Goal: Transaction & Acquisition: Purchase product/service

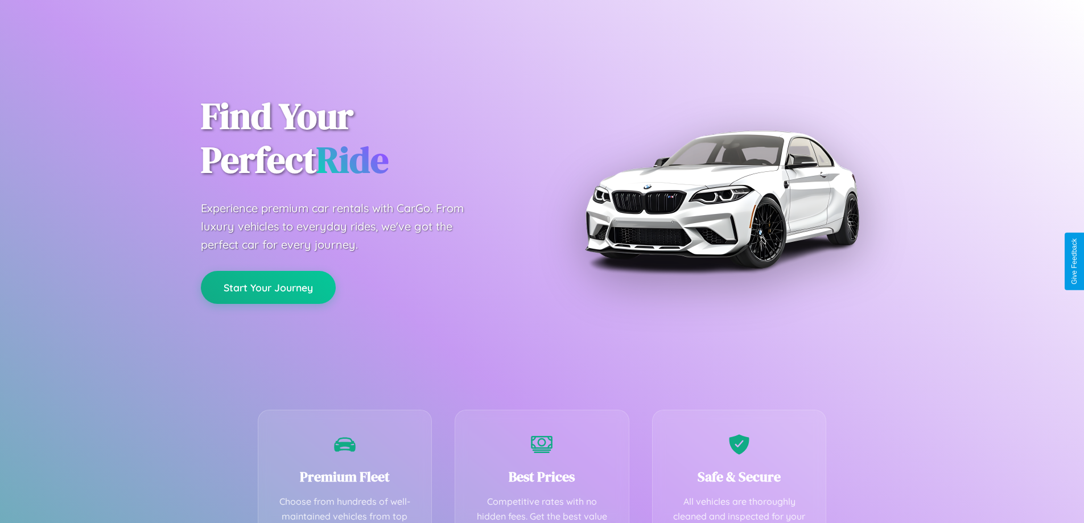
scroll to position [332, 0]
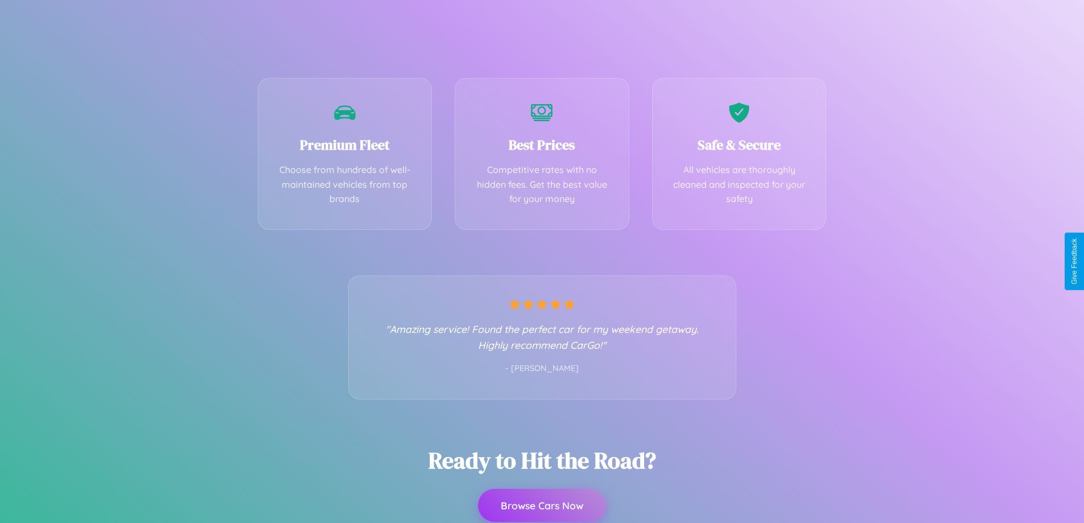
click at [542, 506] on button "Browse Cars Now" at bounding box center [542, 505] width 128 height 33
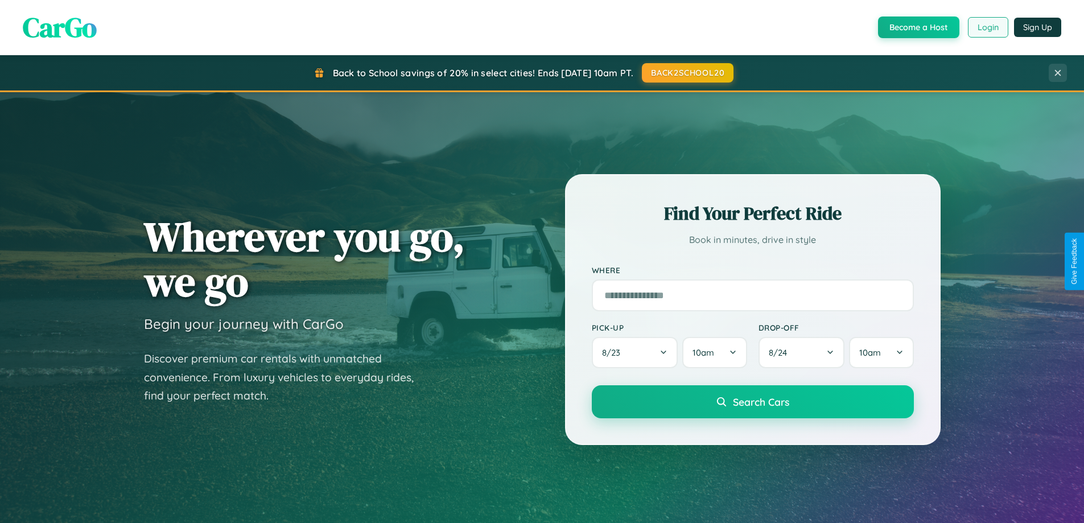
click at [987, 27] on button "Login" at bounding box center [988, 27] width 40 height 20
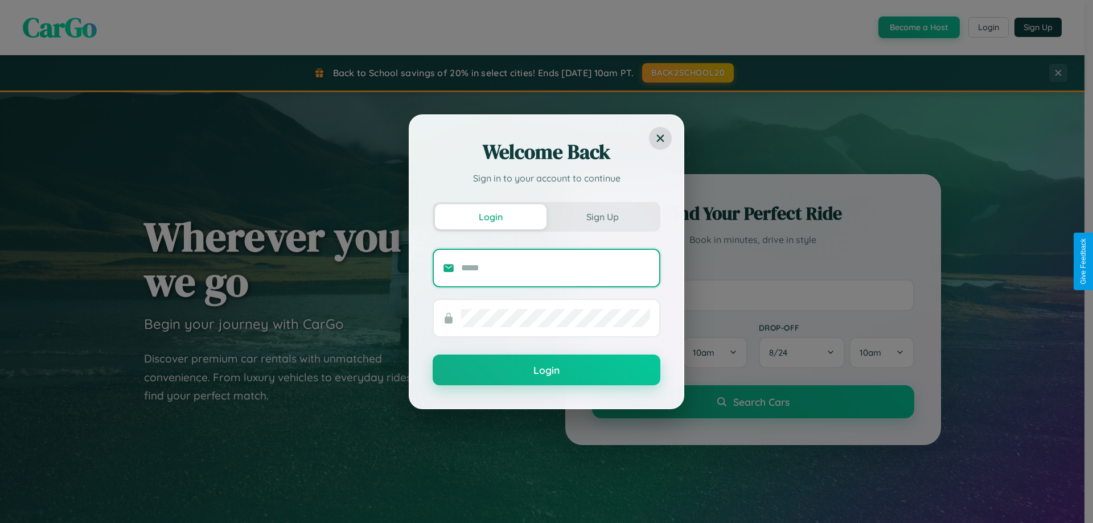
click at [555, 267] on input "text" at bounding box center [555, 268] width 189 height 18
type input "**********"
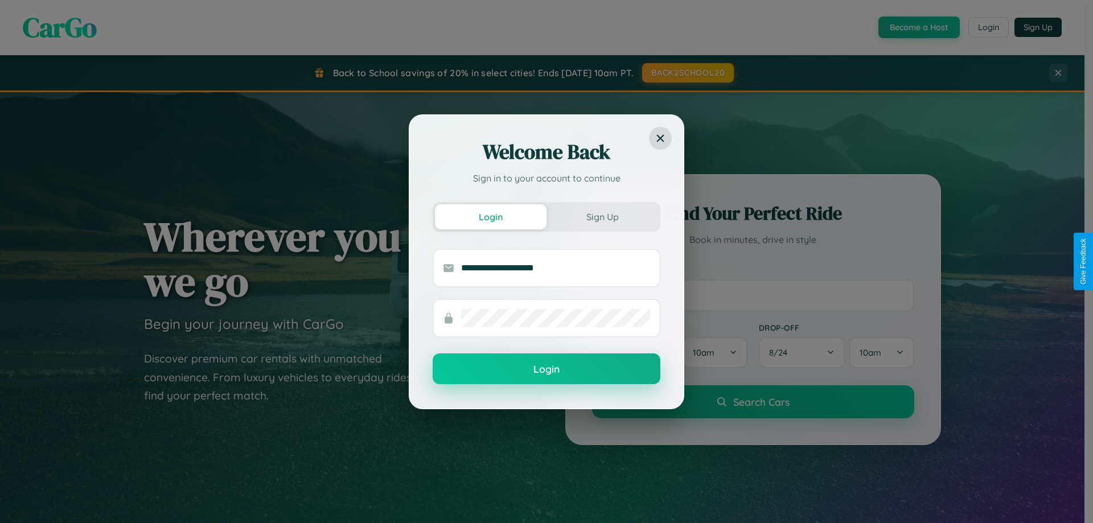
click at [546, 369] on button "Login" at bounding box center [546, 368] width 228 height 31
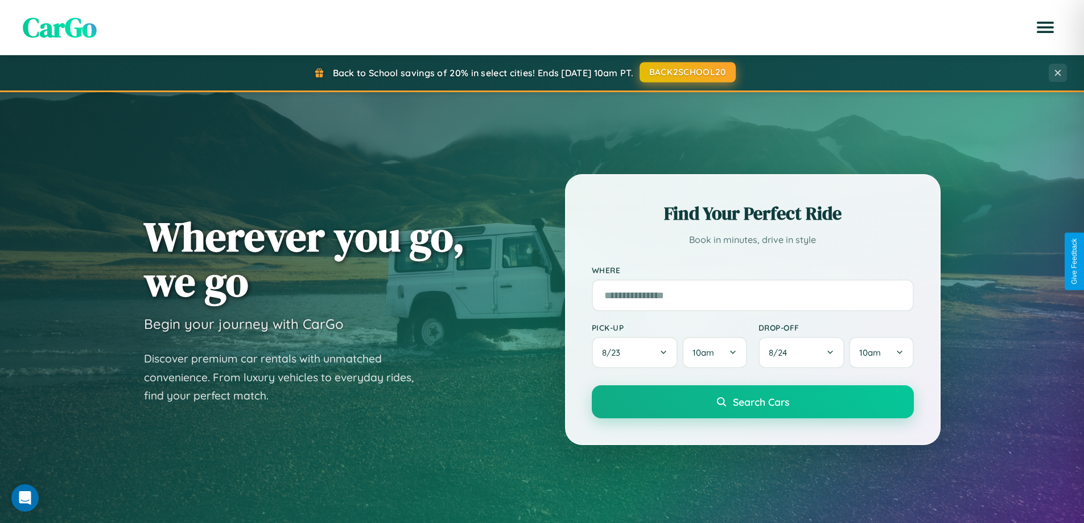
click at [687, 72] on button "BACK2SCHOOL20" at bounding box center [688, 72] width 96 height 20
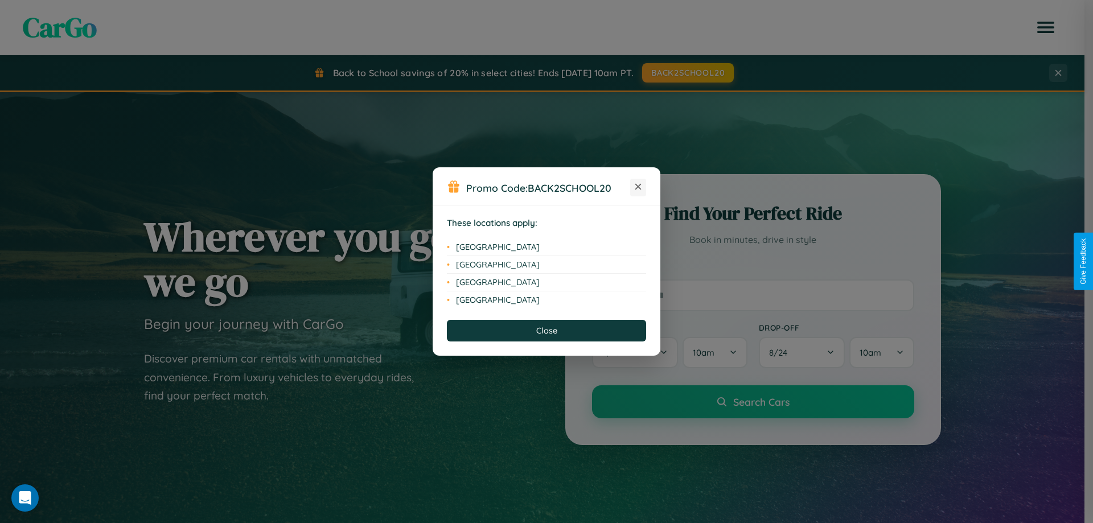
click at [638, 187] on icon at bounding box center [638, 187] width 6 height 6
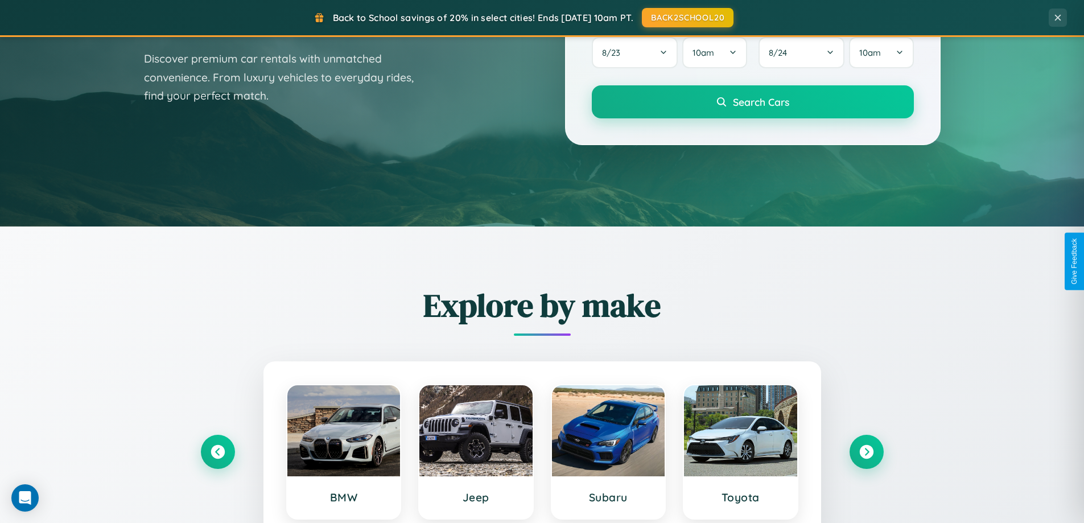
scroll to position [783, 0]
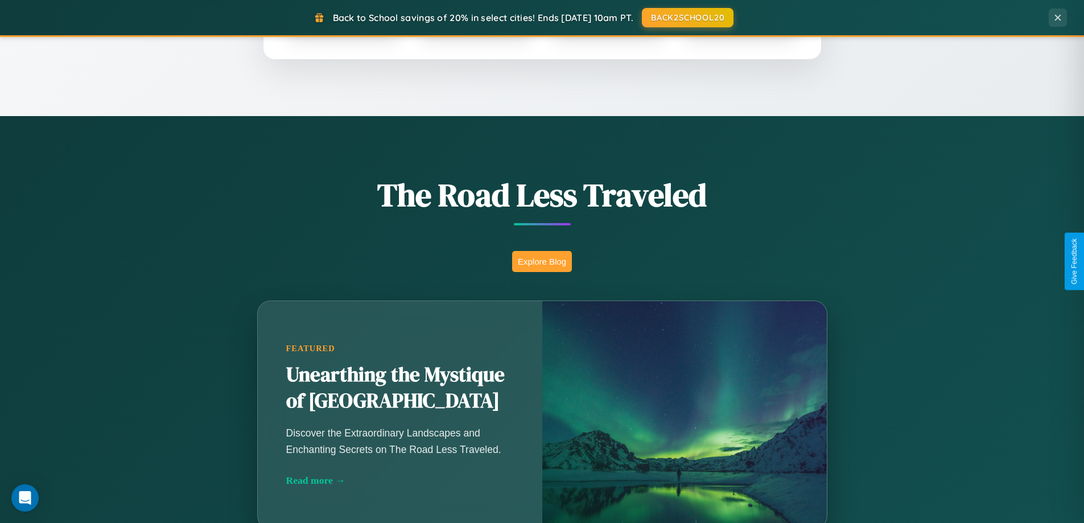
click at [542, 261] on button "Explore Blog" at bounding box center [542, 261] width 60 height 21
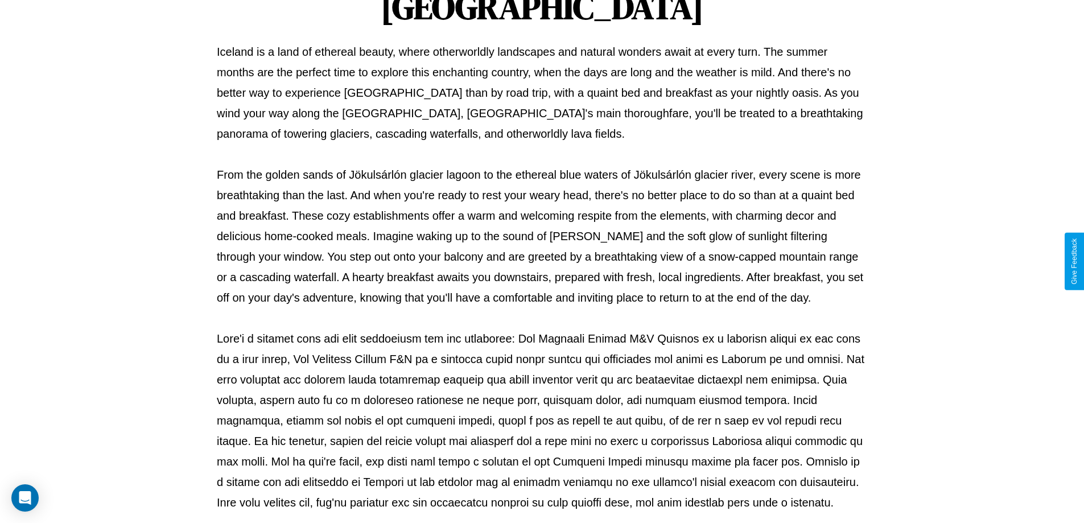
scroll to position [368, 0]
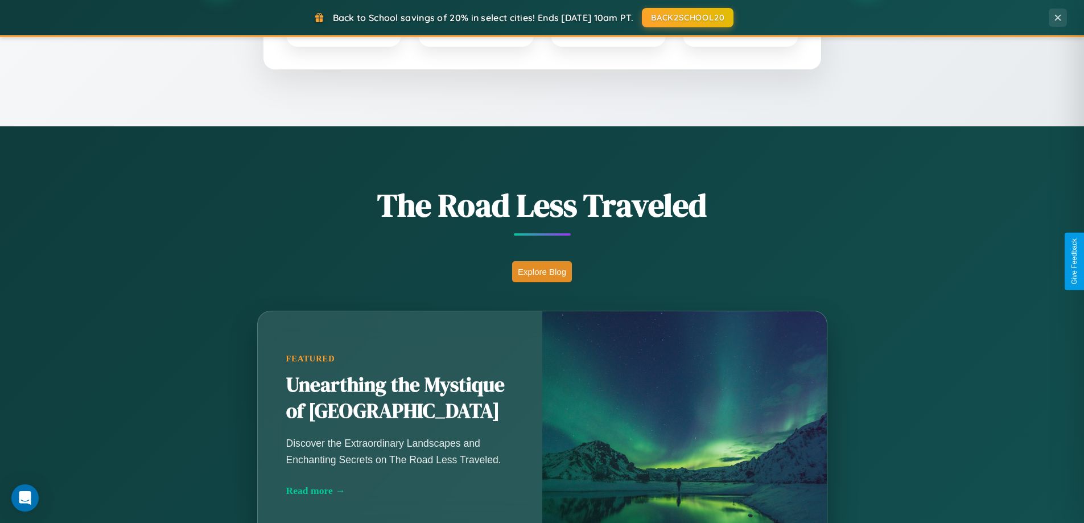
scroll to position [490, 0]
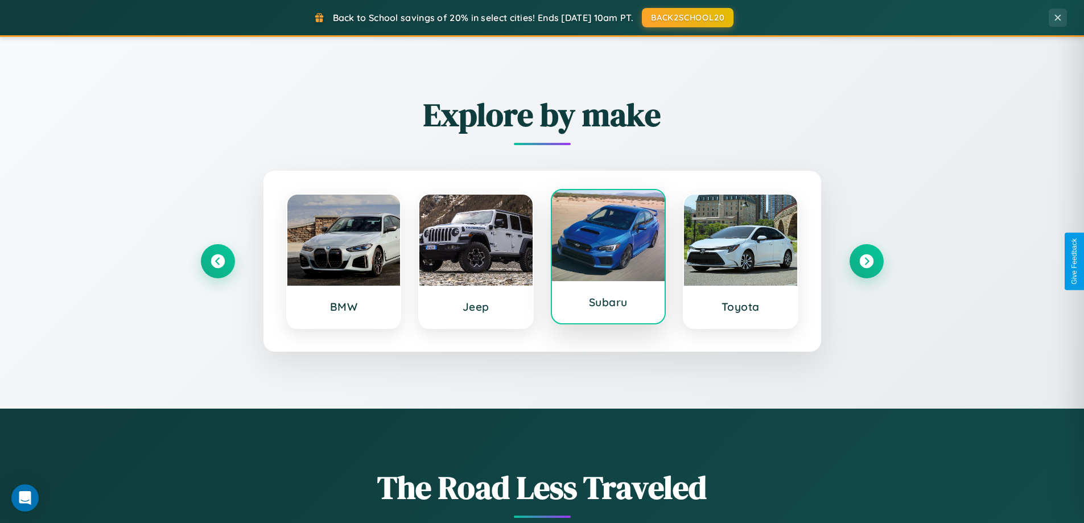
click at [608, 261] on div at bounding box center [608, 235] width 113 height 91
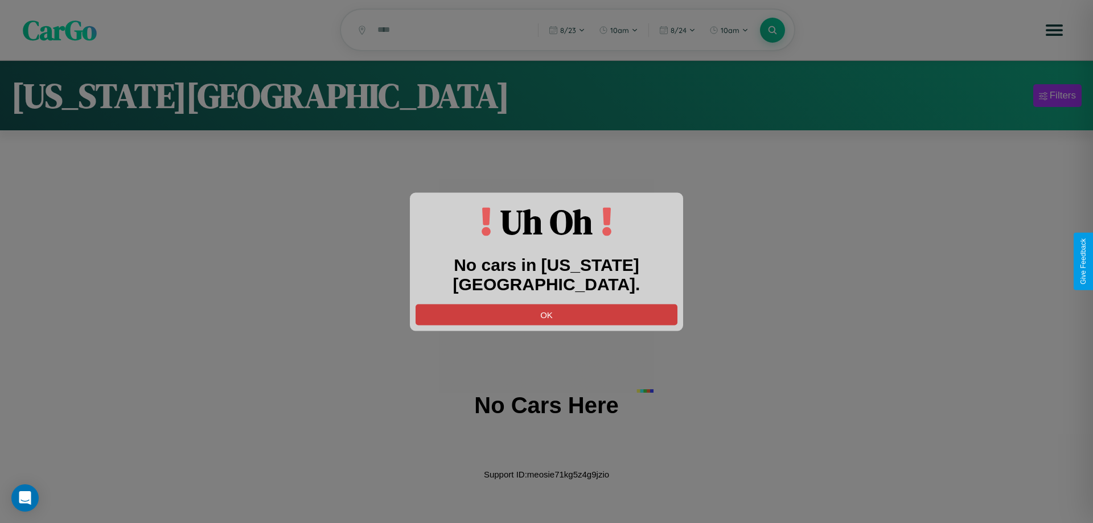
click at [546, 304] on button "OK" at bounding box center [546, 314] width 262 height 21
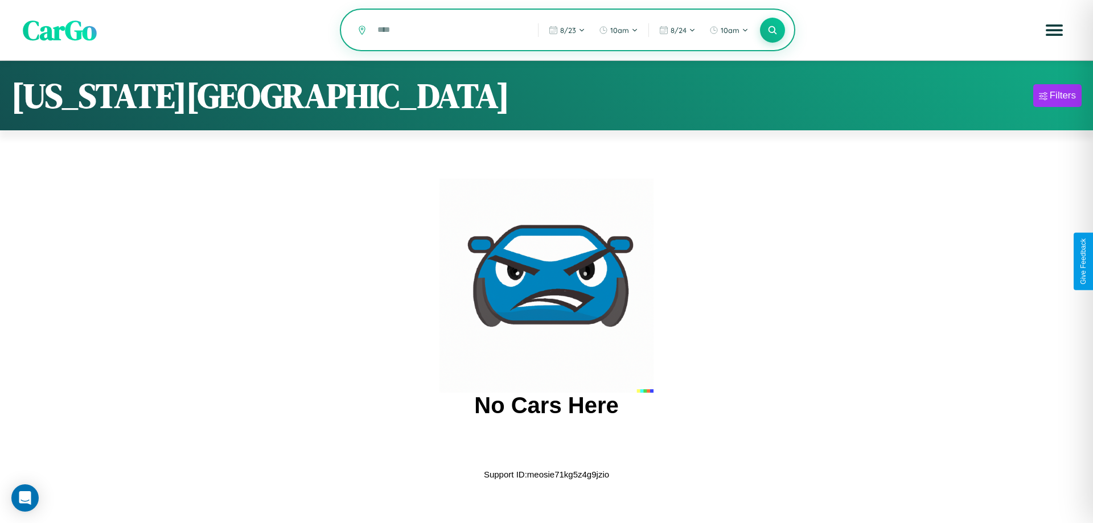
click at [450, 31] on input "text" at bounding box center [449, 30] width 155 height 20
click at [772, 31] on icon at bounding box center [771, 29] width 11 height 11
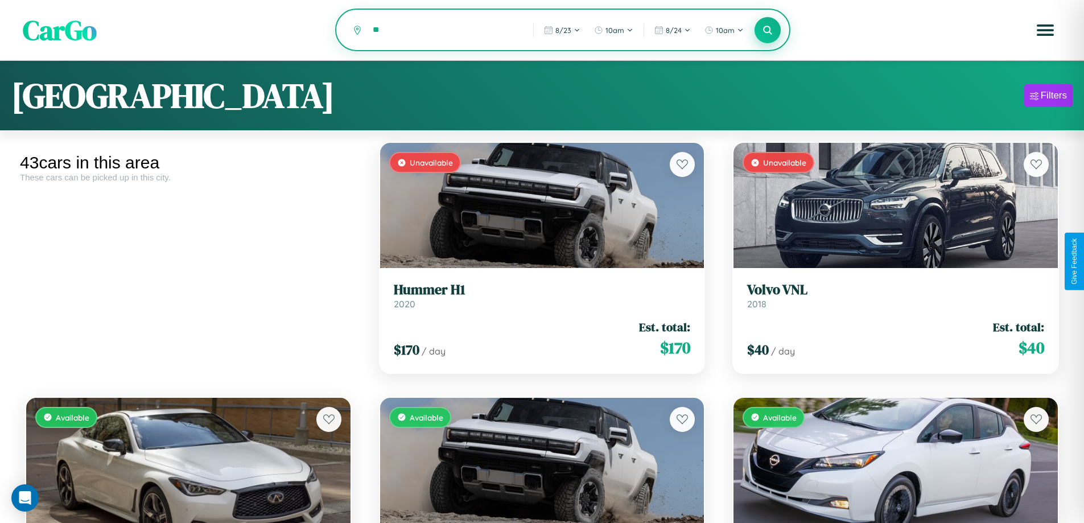
type input "*"
type input "********"
click at [768, 31] on icon at bounding box center [767, 29] width 11 height 11
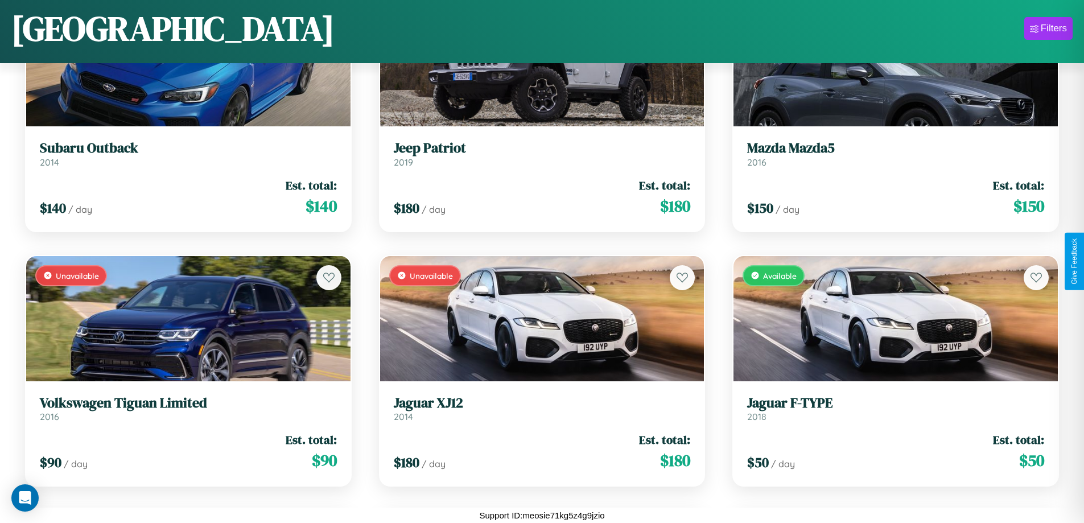
scroll to position [670, 0]
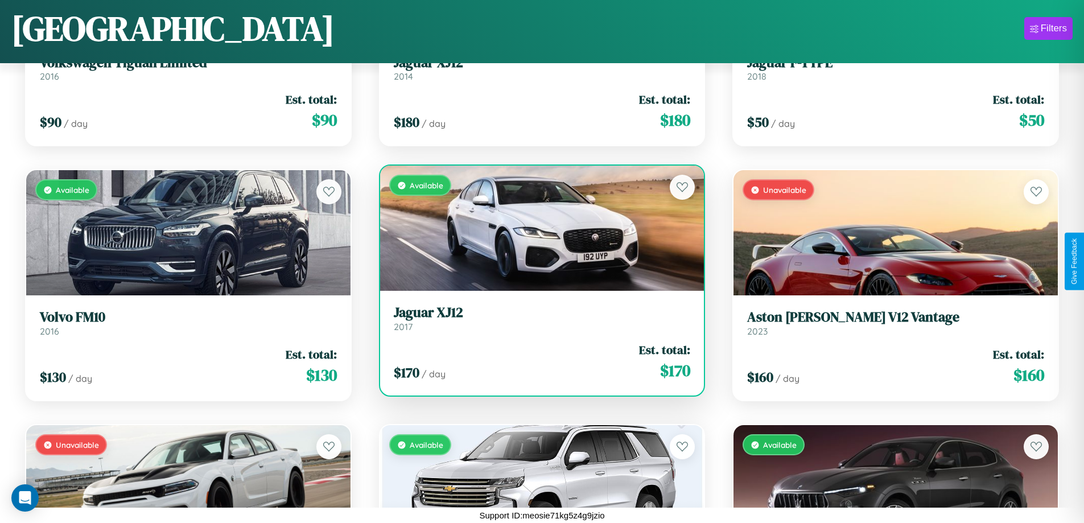
click at [537, 229] on div "Available" at bounding box center [542, 228] width 324 height 125
click at [537, 228] on div "Available" at bounding box center [542, 228] width 324 height 125
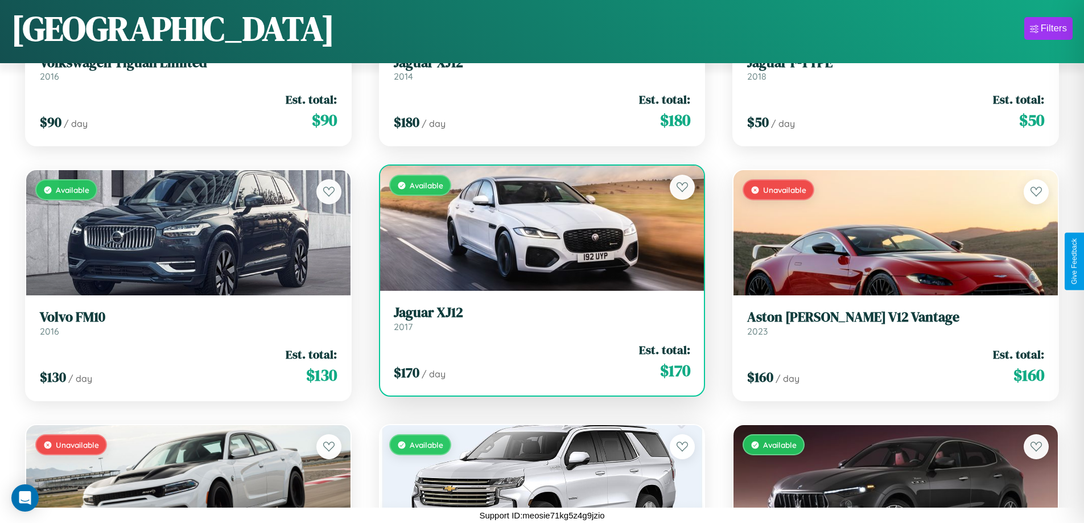
click at [537, 228] on div "Available" at bounding box center [542, 228] width 324 height 125
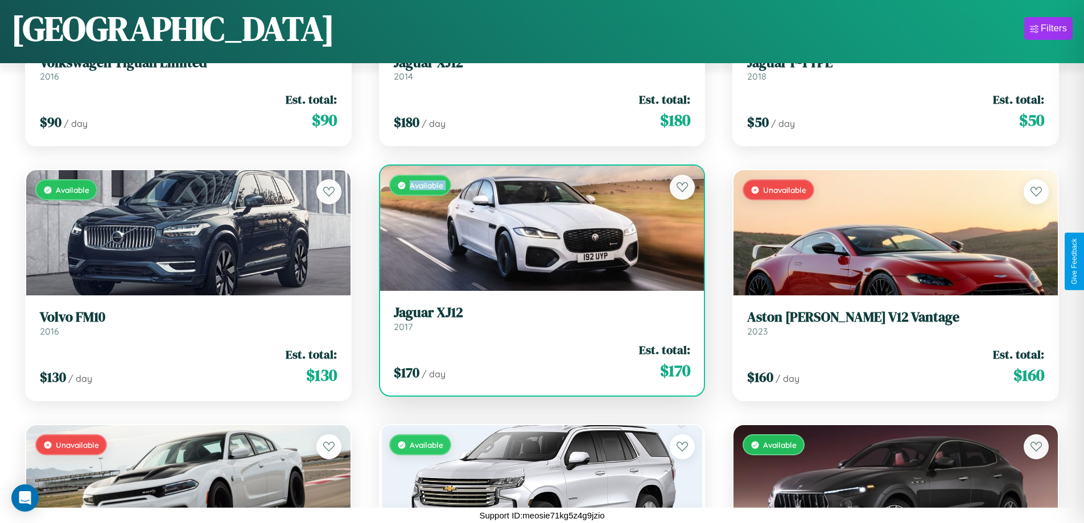
click at [537, 228] on div "Available" at bounding box center [542, 228] width 324 height 125
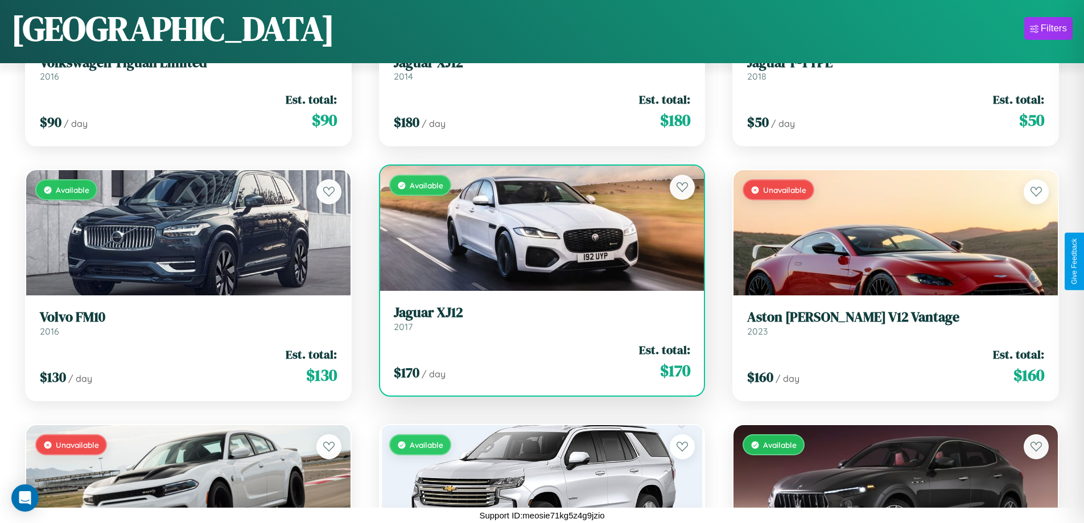
click at [537, 228] on div "Available" at bounding box center [542, 228] width 324 height 125
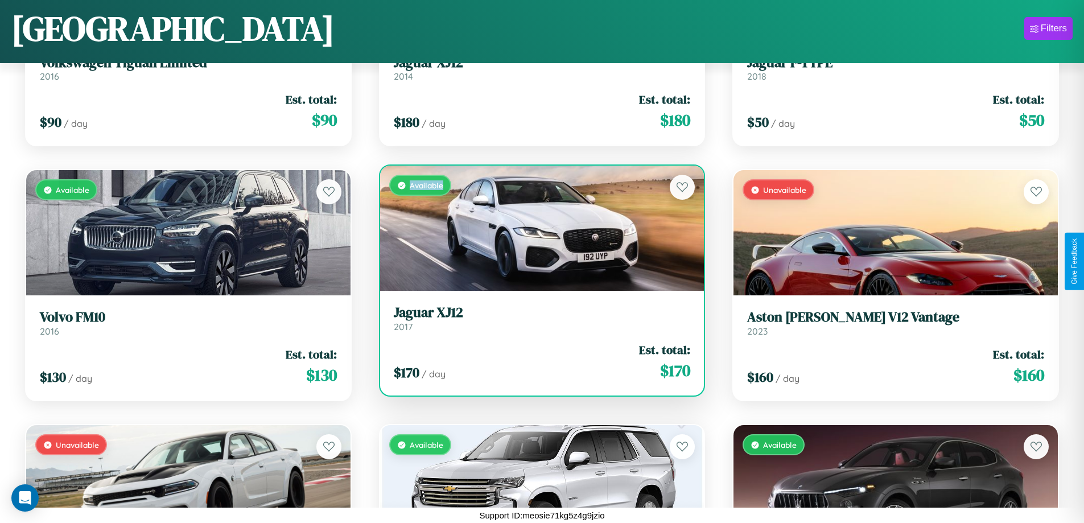
click at [537, 228] on div "Available" at bounding box center [542, 228] width 324 height 125
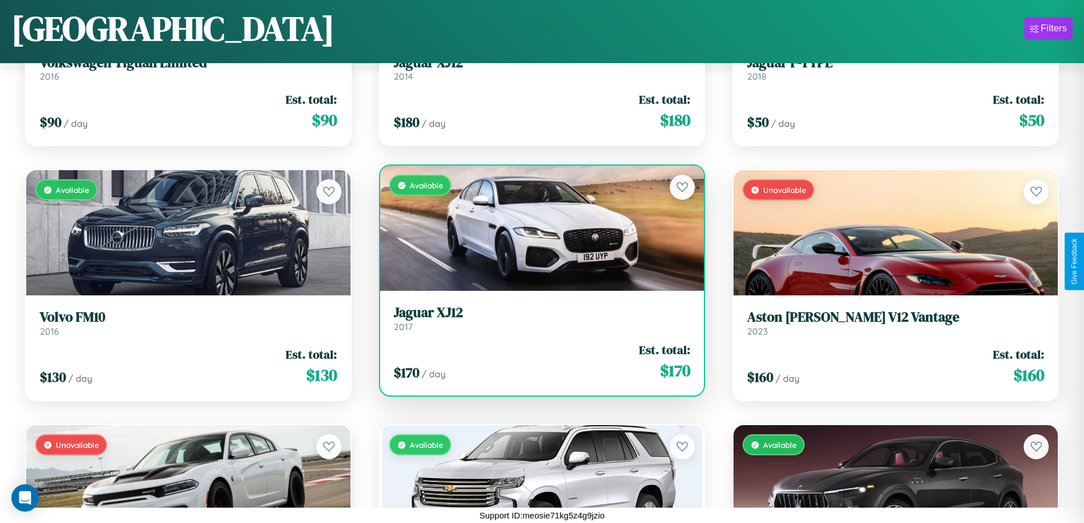
click at [537, 318] on h3 "Jaguar XJ12" at bounding box center [542, 312] width 297 height 17
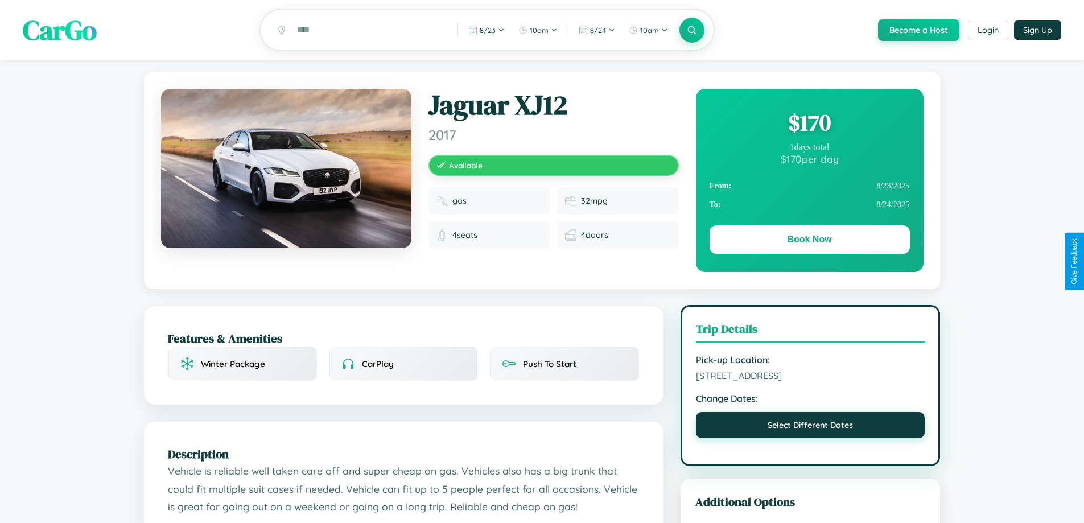
click at [810, 427] on button "Select Different Dates" at bounding box center [810, 425] width 229 height 26
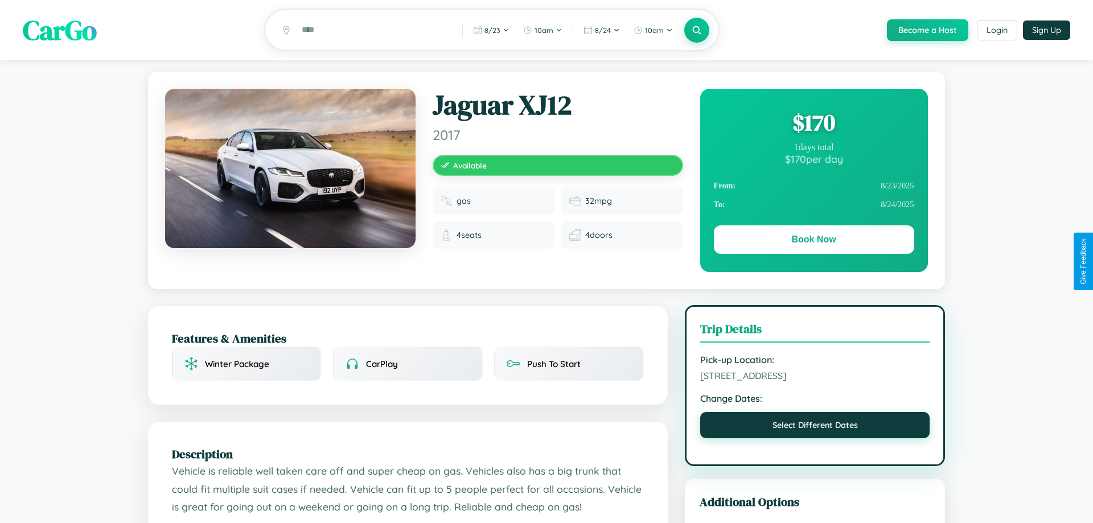
select select "*"
select select "****"
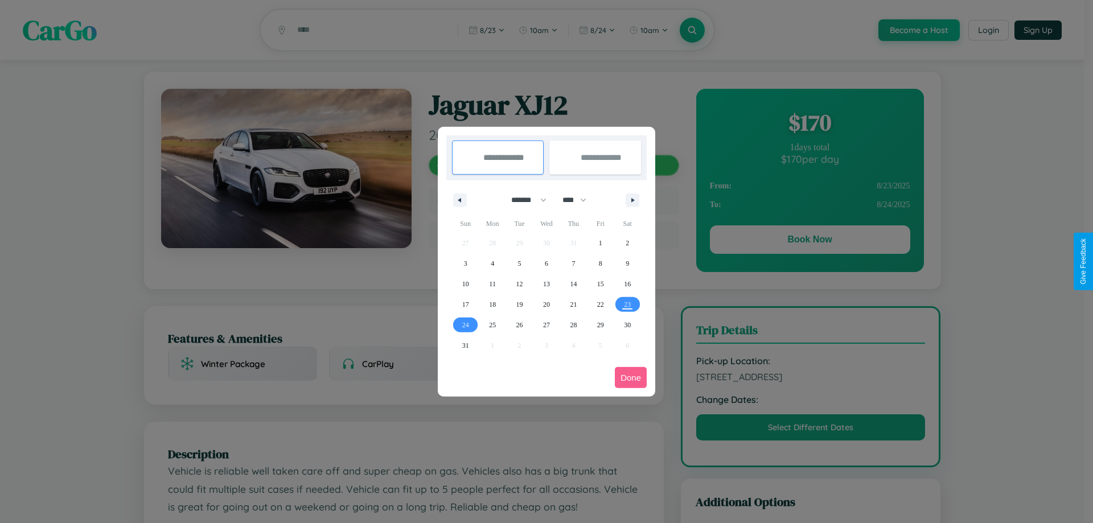
drag, startPoint x: 523, startPoint y: 200, endPoint x: 546, endPoint y: 228, distance: 36.4
click at [523, 200] on select "******* ******** ***** ***** *** **** **** ****** ********* ******* ******** **…" at bounding box center [526, 200] width 48 height 19
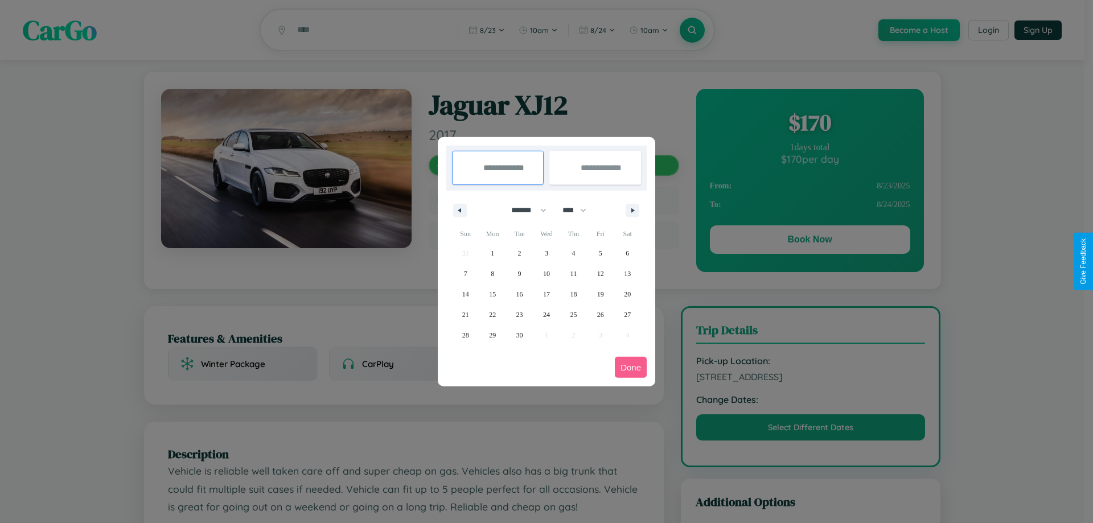
select select "*"
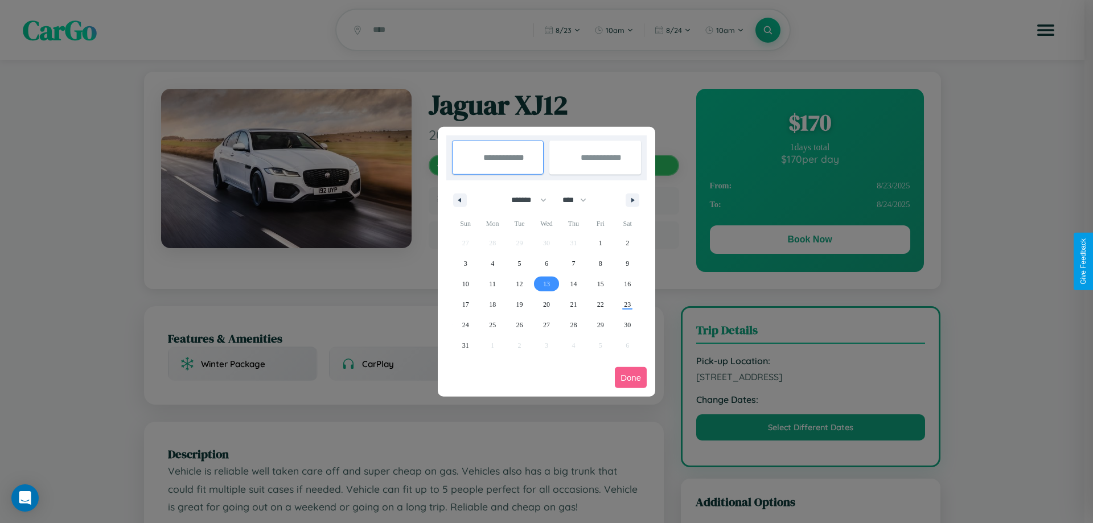
click at [546, 283] on span "13" at bounding box center [546, 284] width 7 height 20
type input "**********"
click at [492, 304] on span "18" at bounding box center [492, 304] width 7 height 20
type input "**********"
click at [630, 377] on button "Done" at bounding box center [631, 377] width 32 height 21
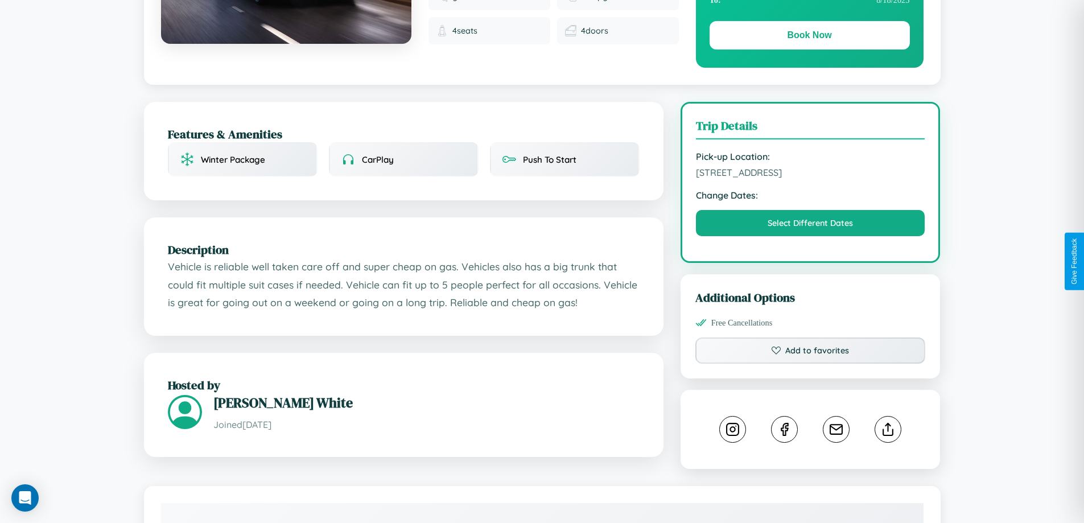
scroll to position [295, 0]
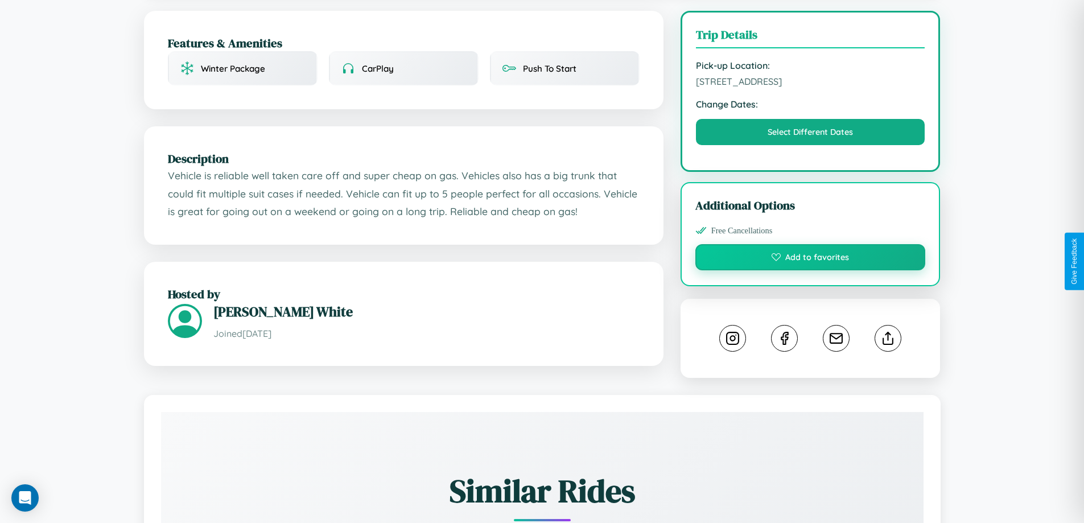
click at [810, 259] on button "Add to favorites" at bounding box center [810, 257] width 230 height 26
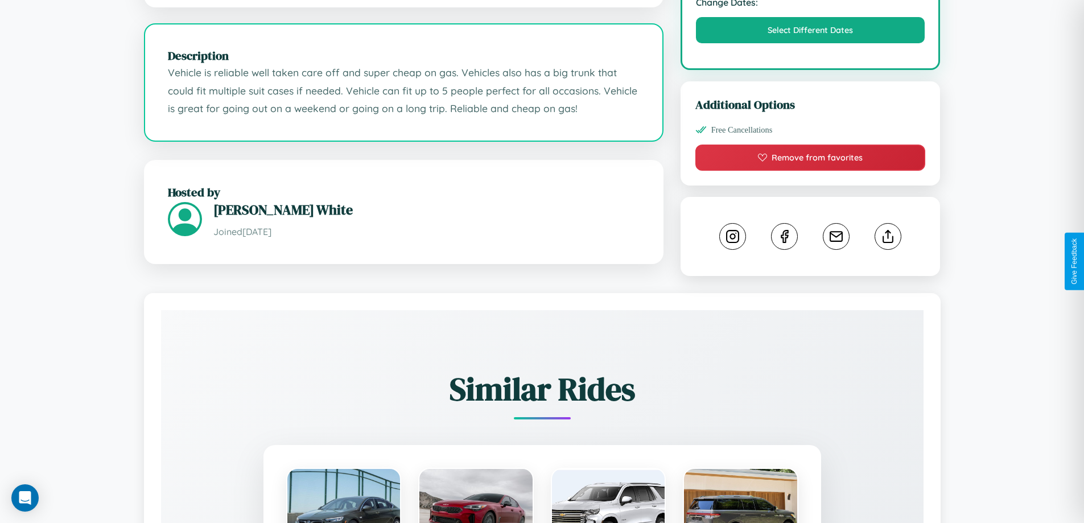
scroll to position [647, 0]
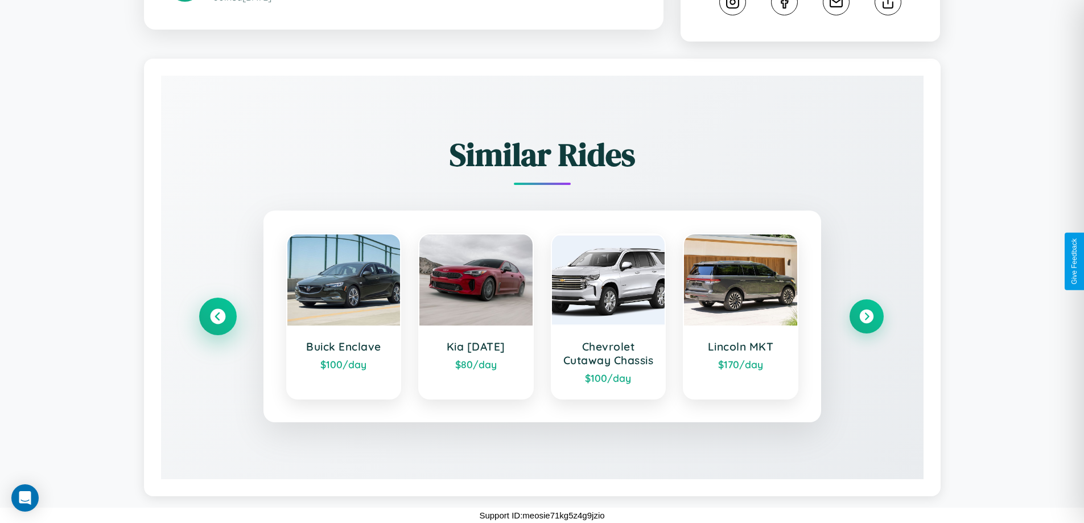
click at [217, 310] on icon at bounding box center [217, 316] width 15 height 15
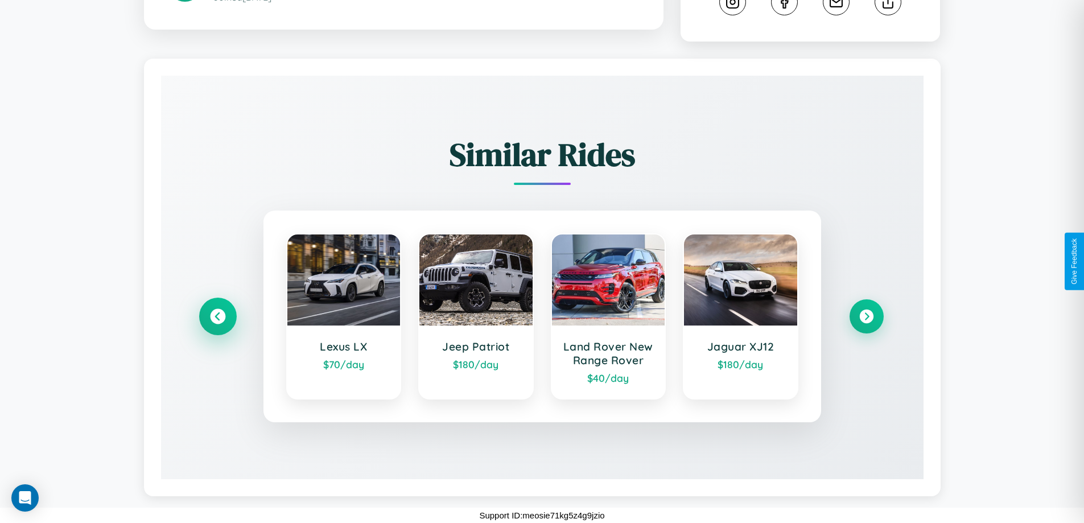
scroll to position [633, 0]
click at [866, 316] on icon at bounding box center [866, 316] width 15 height 15
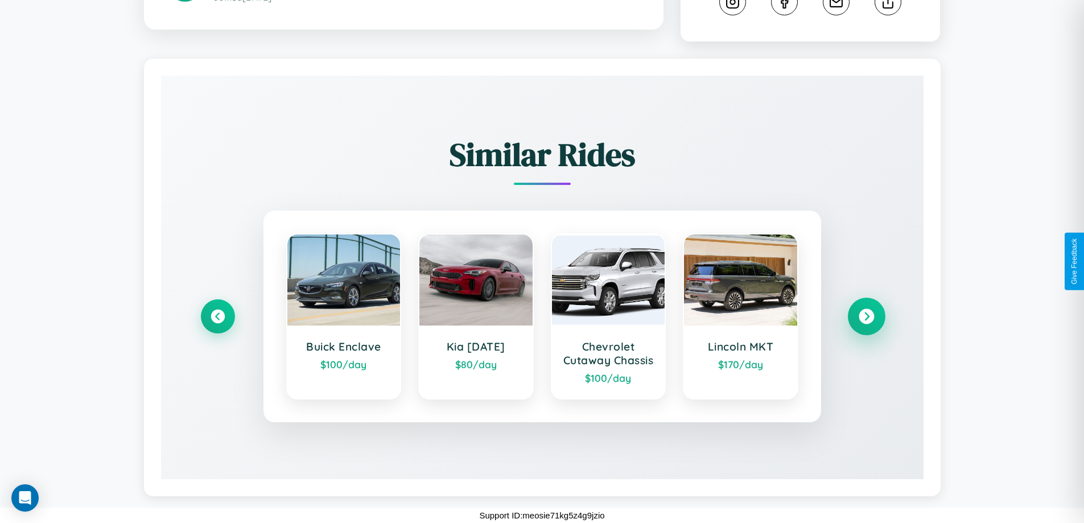
click at [866, 323] on icon at bounding box center [866, 316] width 15 height 15
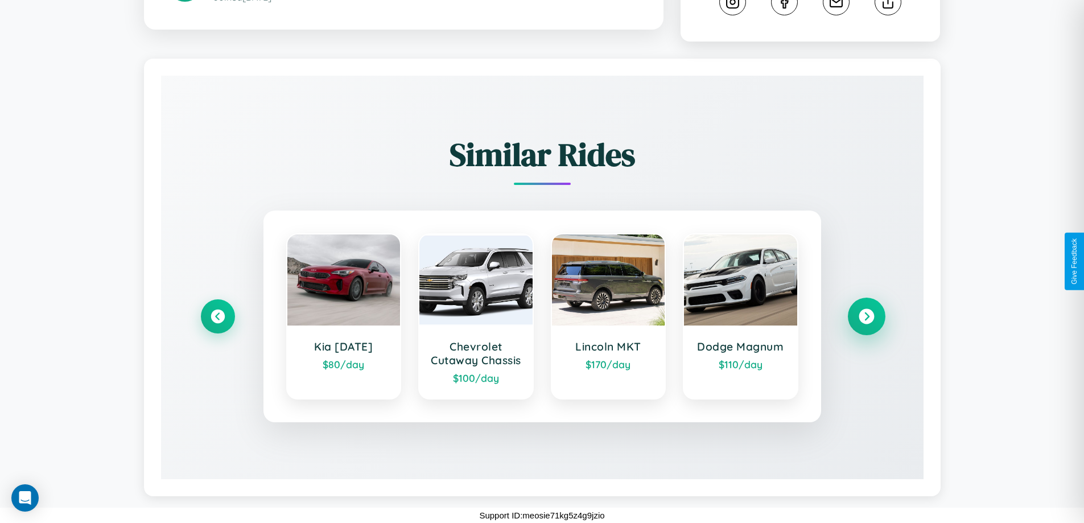
click at [866, 323] on icon at bounding box center [866, 316] width 15 height 15
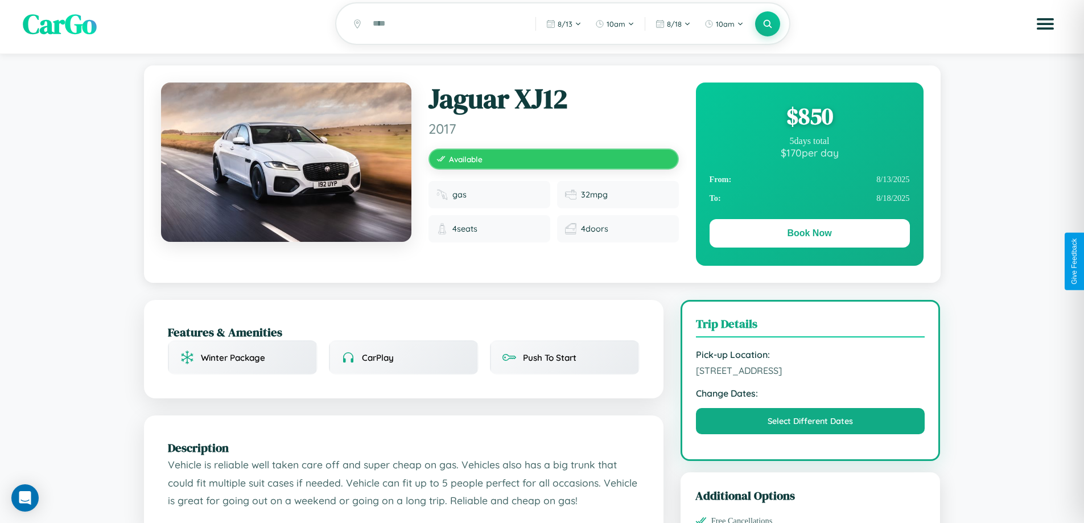
scroll to position [0, 0]
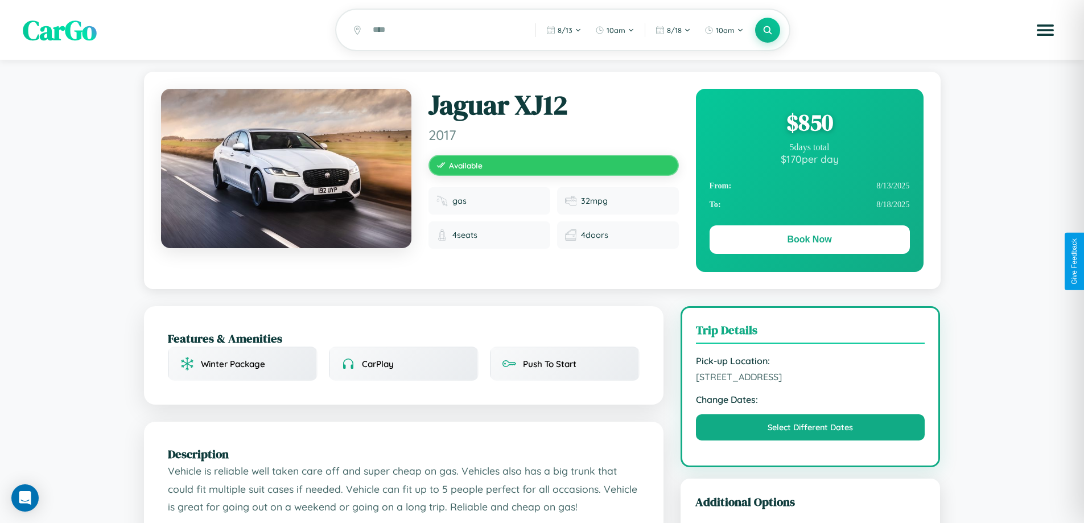
click at [809, 124] on div "$ 850" at bounding box center [810, 122] width 200 height 31
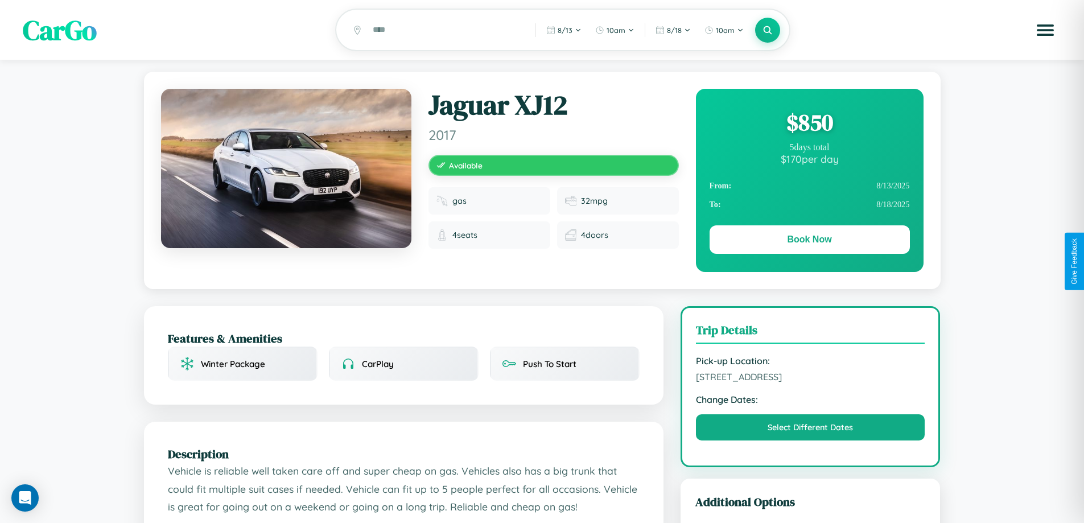
click at [809, 124] on div "$ 850" at bounding box center [810, 122] width 200 height 31
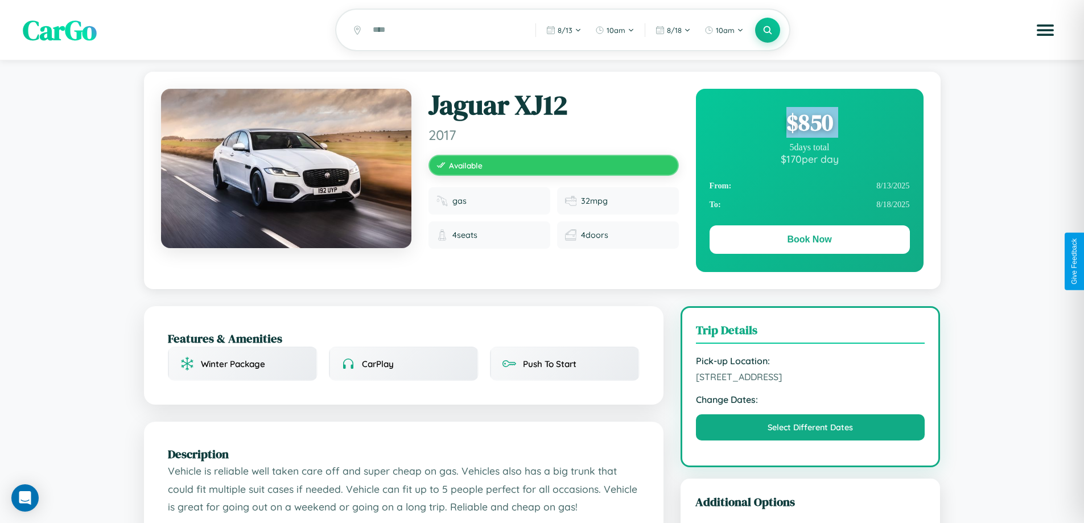
click at [809, 124] on div "$ 850" at bounding box center [810, 122] width 200 height 31
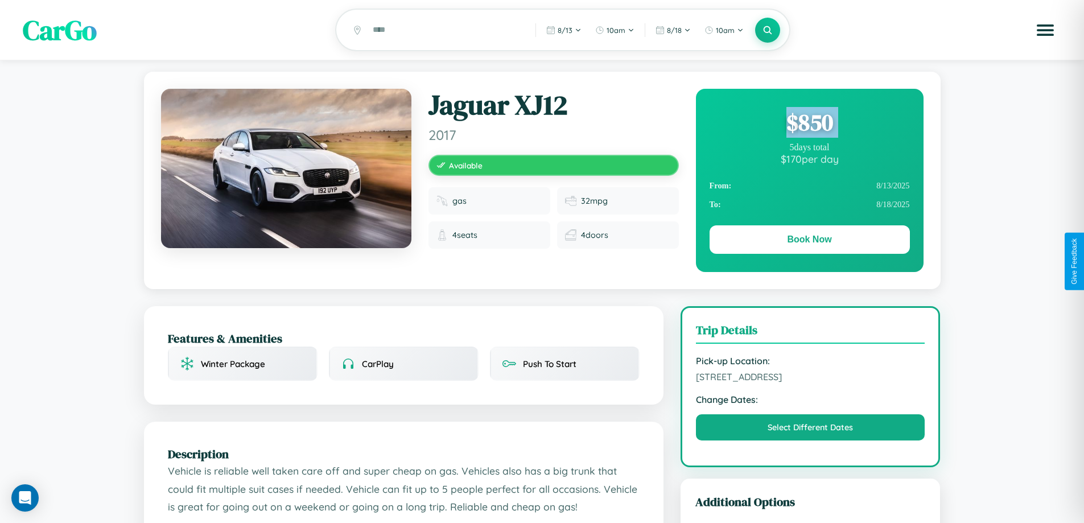
click at [809, 124] on div "$ 850" at bounding box center [810, 122] width 200 height 31
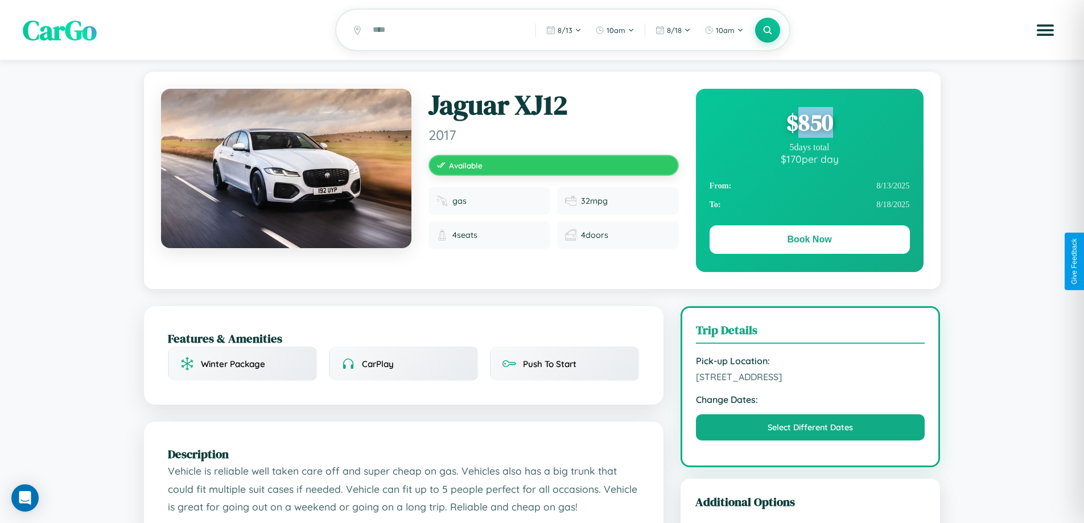
click at [809, 124] on div "$ 850" at bounding box center [810, 122] width 200 height 31
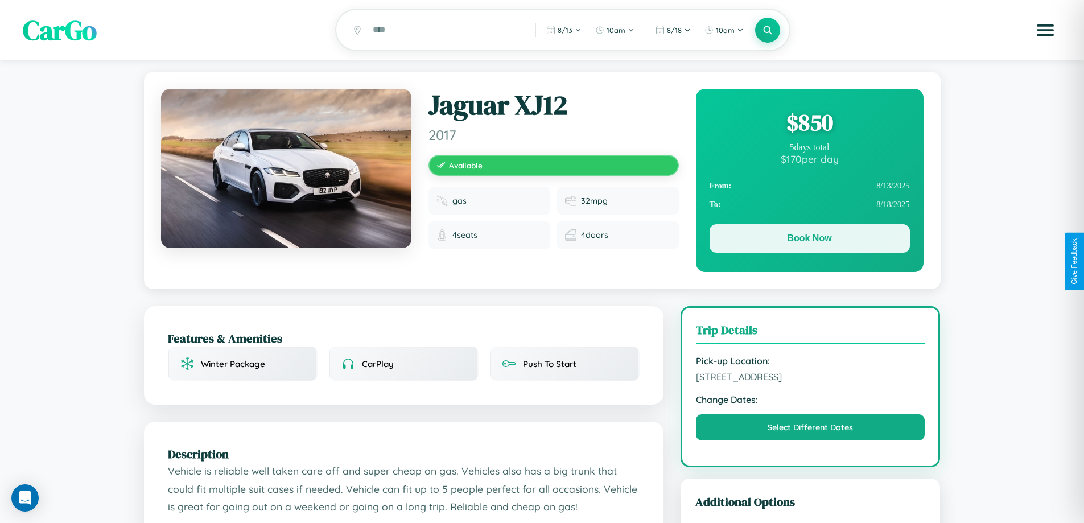
click at [809, 240] on button "Book Now" at bounding box center [810, 238] width 200 height 28
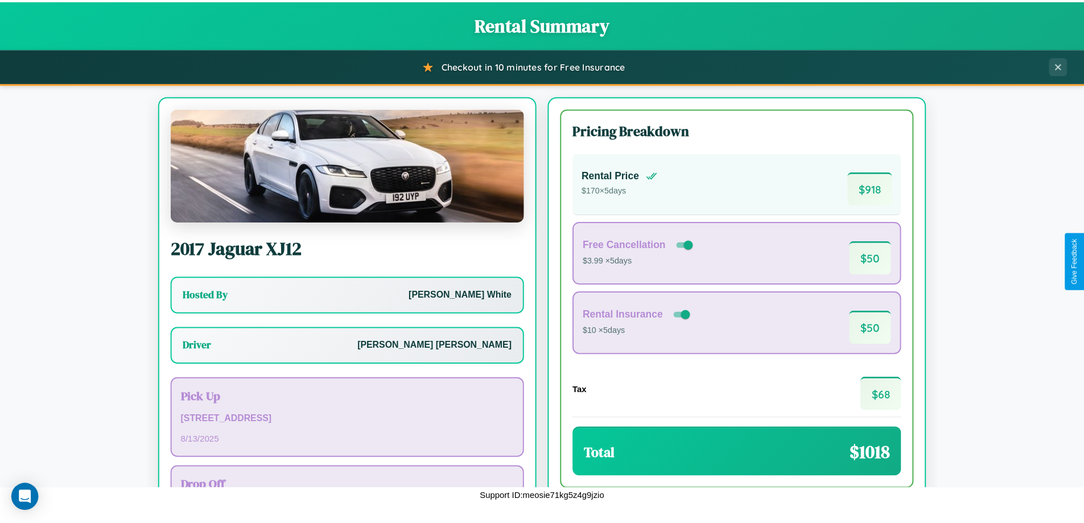
scroll to position [82, 0]
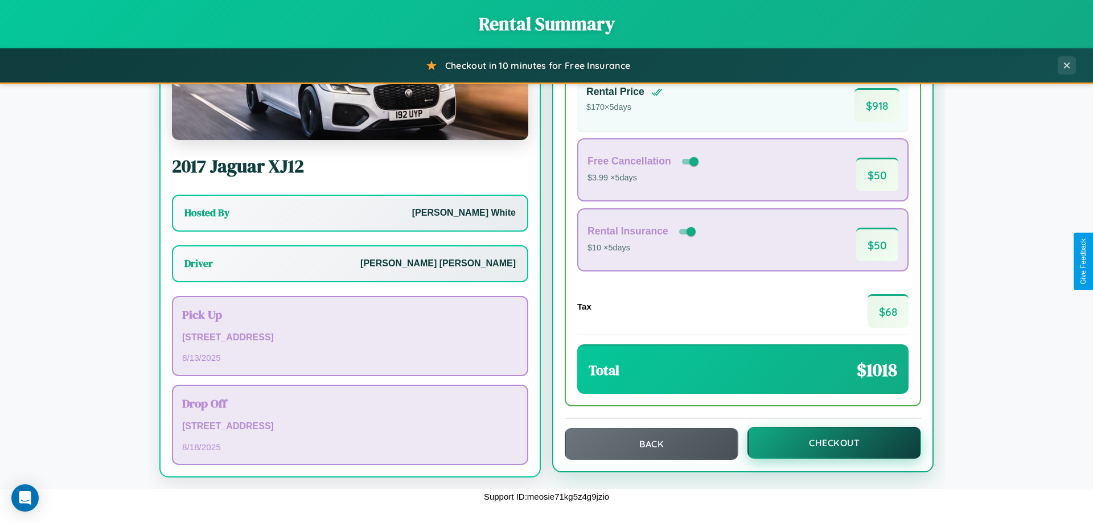
click at [826, 443] on button "Checkout" at bounding box center [834, 443] width 174 height 32
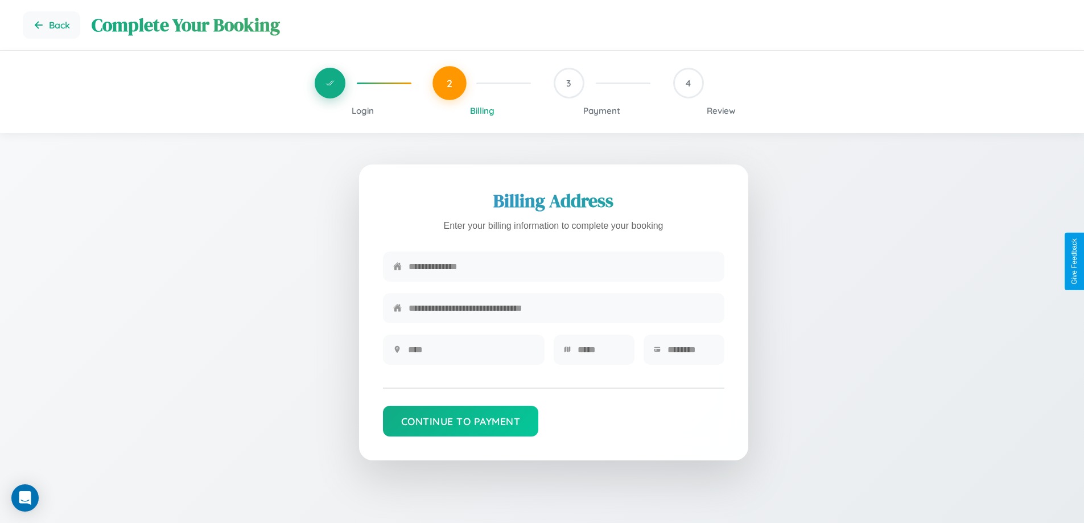
click at [561, 269] on input "text" at bounding box center [562, 267] width 306 height 28
type input "**********"
click at [471, 353] on input "text" at bounding box center [471, 350] width 126 height 28
type input "********"
click at [600, 353] on input "text" at bounding box center [601, 350] width 47 height 28
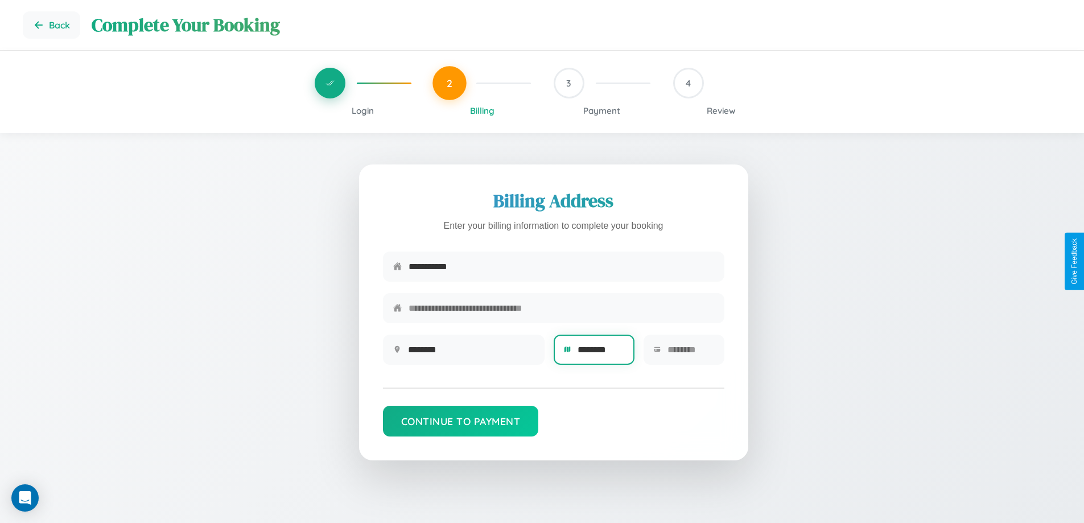
type input "********"
click at [690, 353] on input "text" at bounding box center [690, 350] width 47 height 28
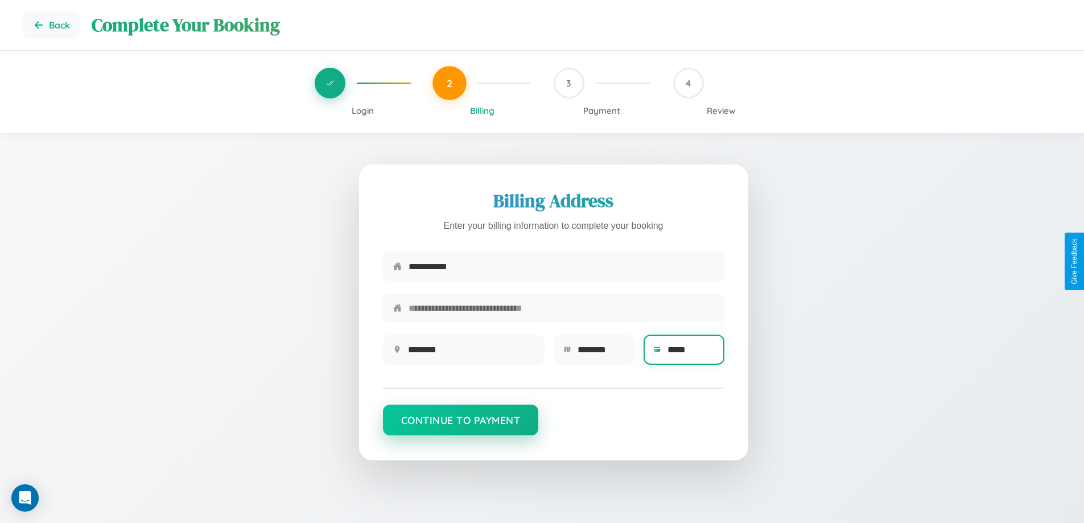
type input "*****"
click at [460, 426] on button "Continue to Payment" at bounding box center [461, 420] width 156 height 31
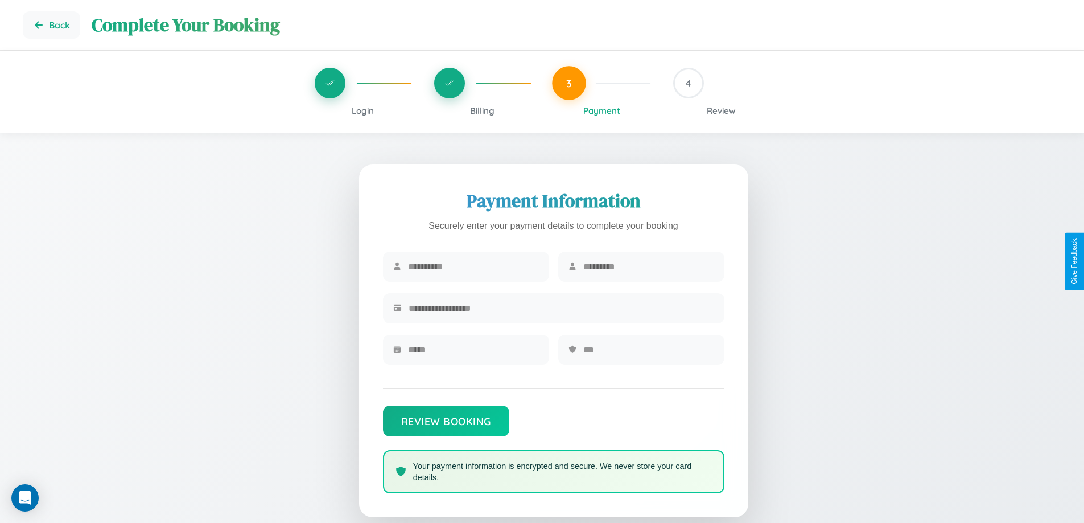
click at [473, 267] on input "text" at bounding box center [473, 267] width 131 height 28
type input "*****"
click at [648, 267] on input "text" at bounding box center [648, 267] width 131 height 28
type input "******"
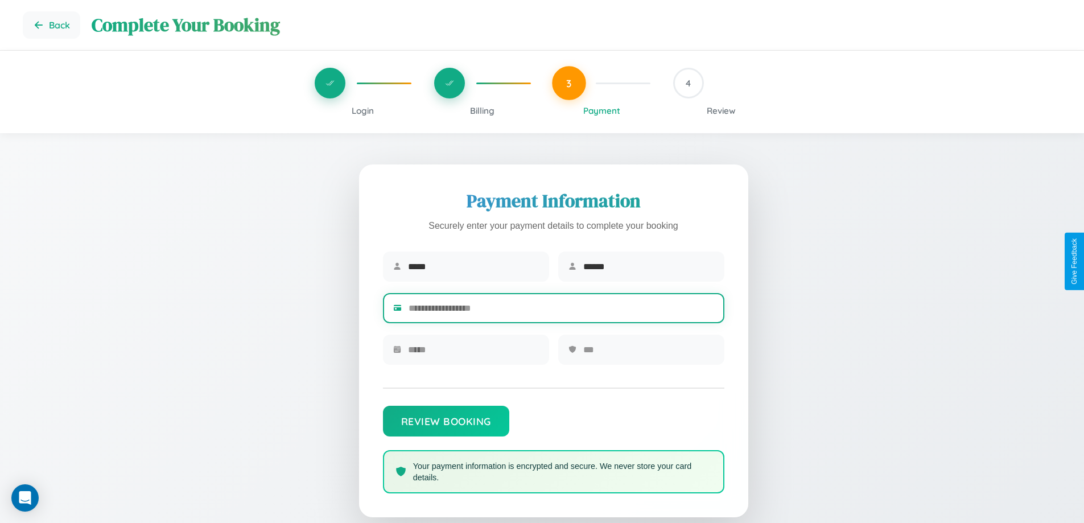
click at [561, 310] on input "text" at bounding box center [562, 308] width 306 height 28
type input "**********"
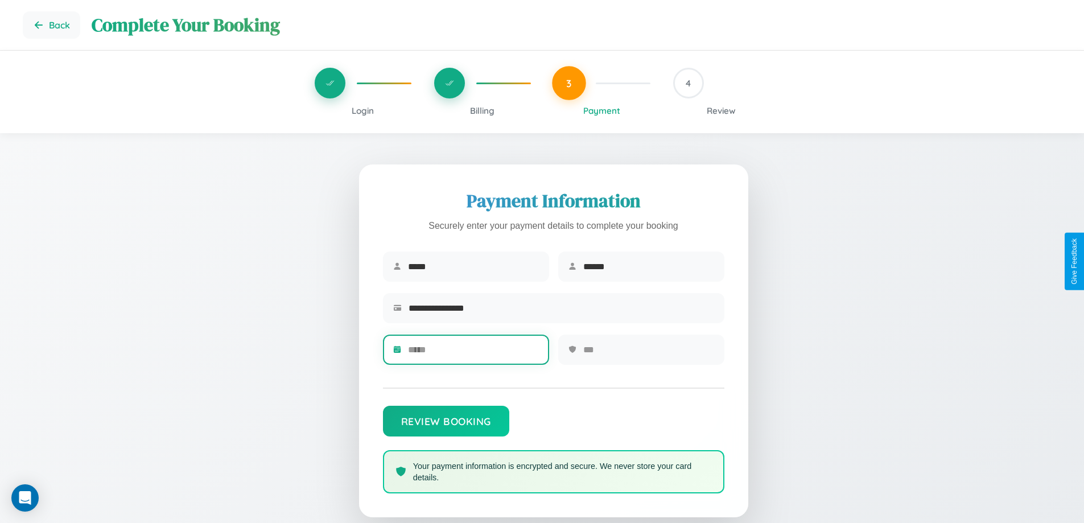
click at [473, 353] on input "text" at bounding box center [473, 350] width 131 height 28
type input "*****"
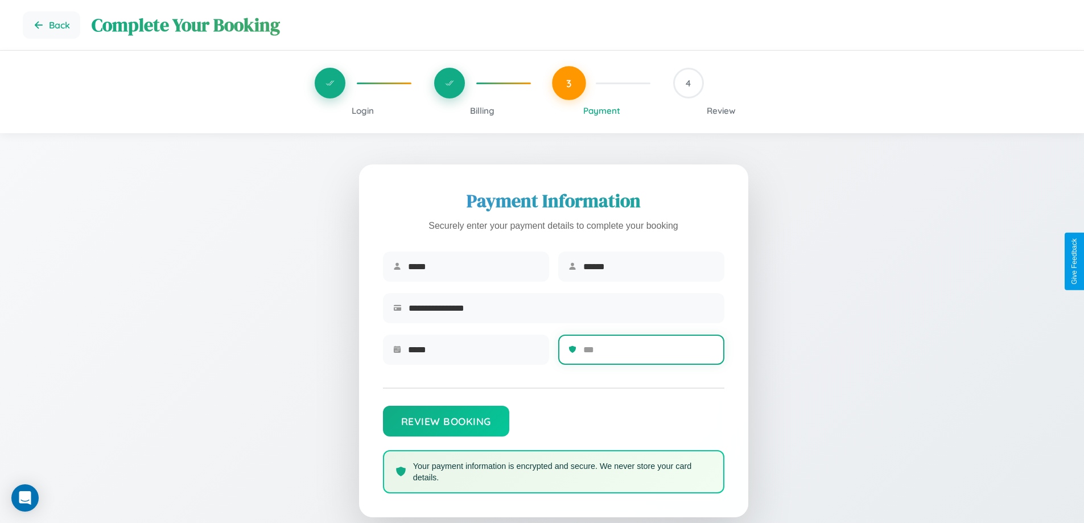
click at [648, 353] on input "text" at bounding box center [648, 350] width 131 height 28
type input "***"
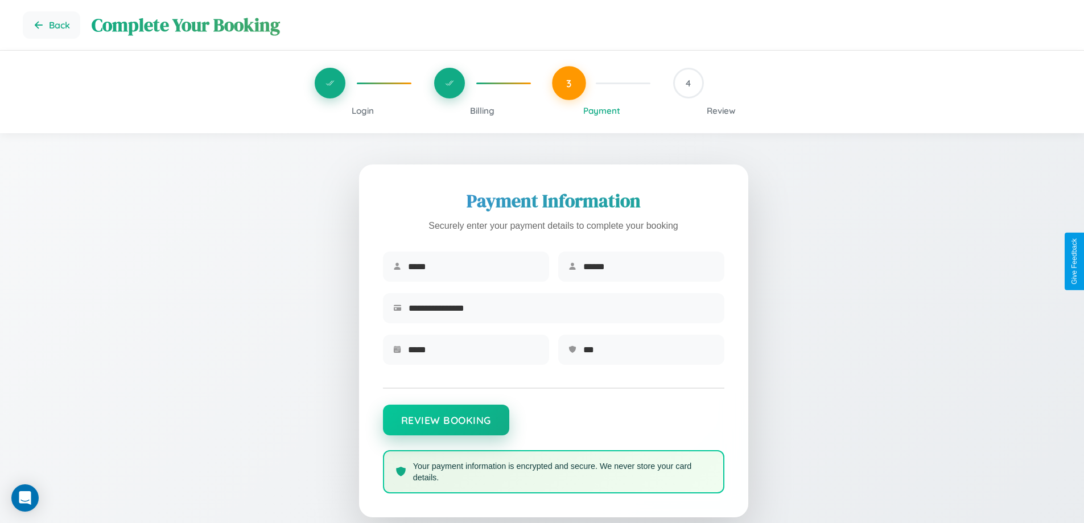
click at [446, 426] on button "Review Booking" at bounding box center [446, 420] width 126 height 31
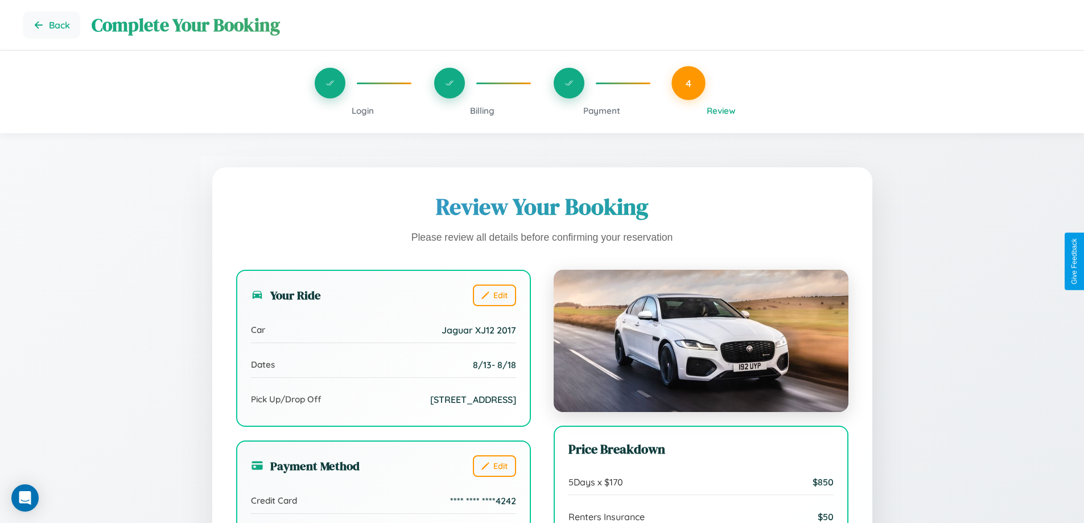
click at [601, 110] on span "Payment" at bounding box center [601, 110] width 37 height 11
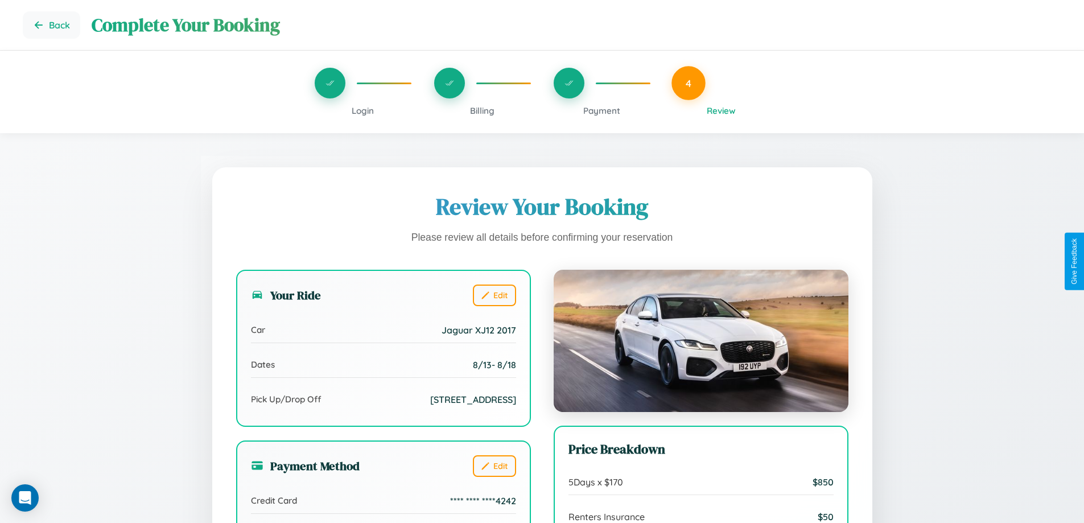
click at [601, 110] on span "Payment" at bounding box center [601, 110] width 37 height 11
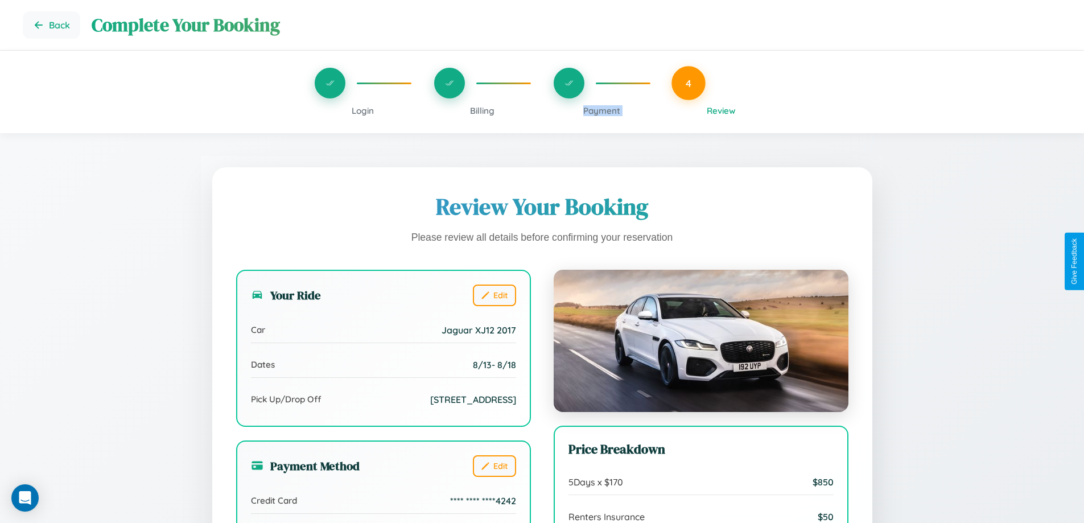
click at [601, 110] on span "Payment" at bounding box center [601, 110] width 37 height 11
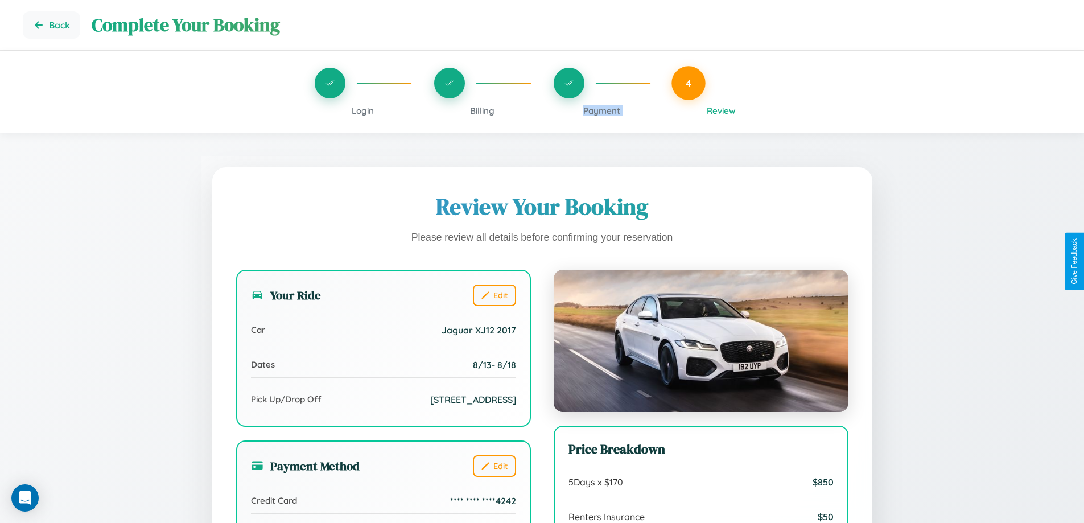
click at [601, 110] on span "Payment" at bounding box center [601, 110] width 37 height 11
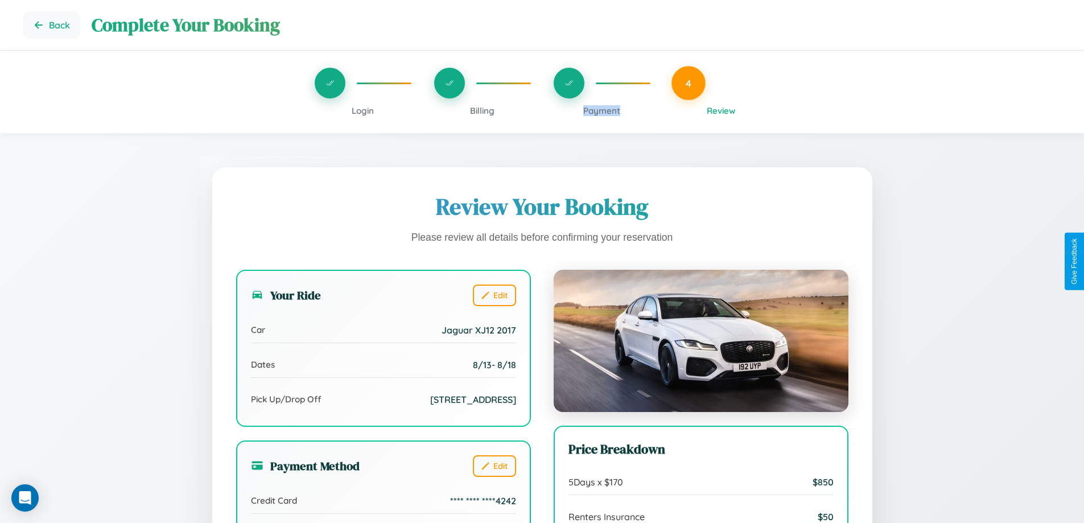
click at [601, 110] on span "Payment" at bounding box center [601, 110] width 37 height 11
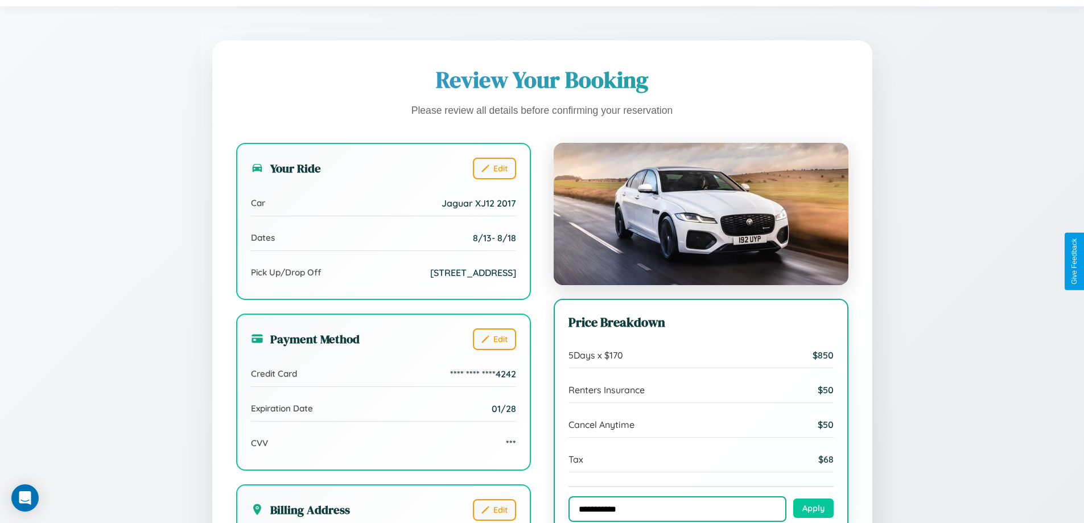
type input "**********"
click at [813, 509] on button "Apply" at bounding box center [813, 507] width 40 height 19
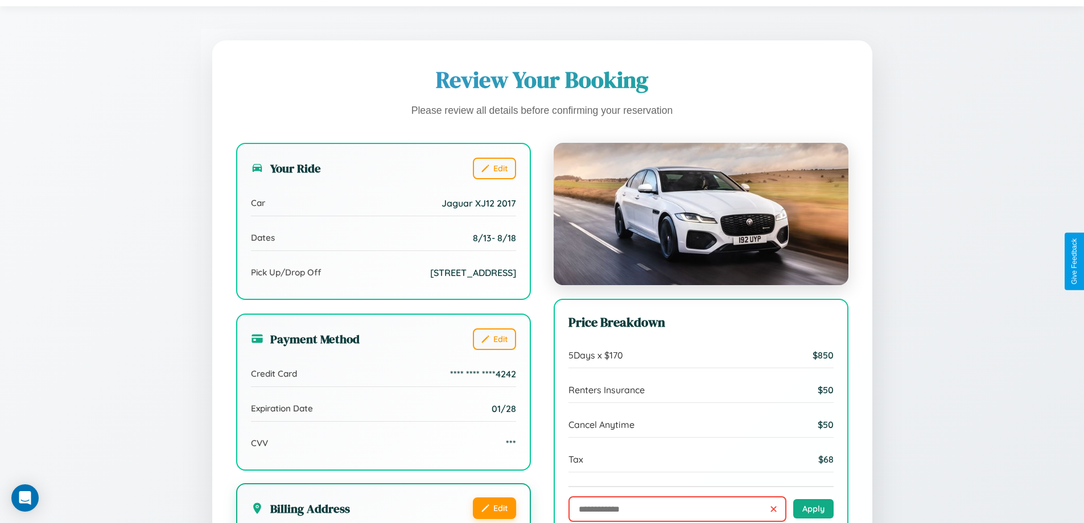
click at [494, 509] on button "Edit" at bounding box center [494, 508] width 43 height 22
click at [494, 508] on button "Edit" at bounding box center [494, 508] width 43 height 22
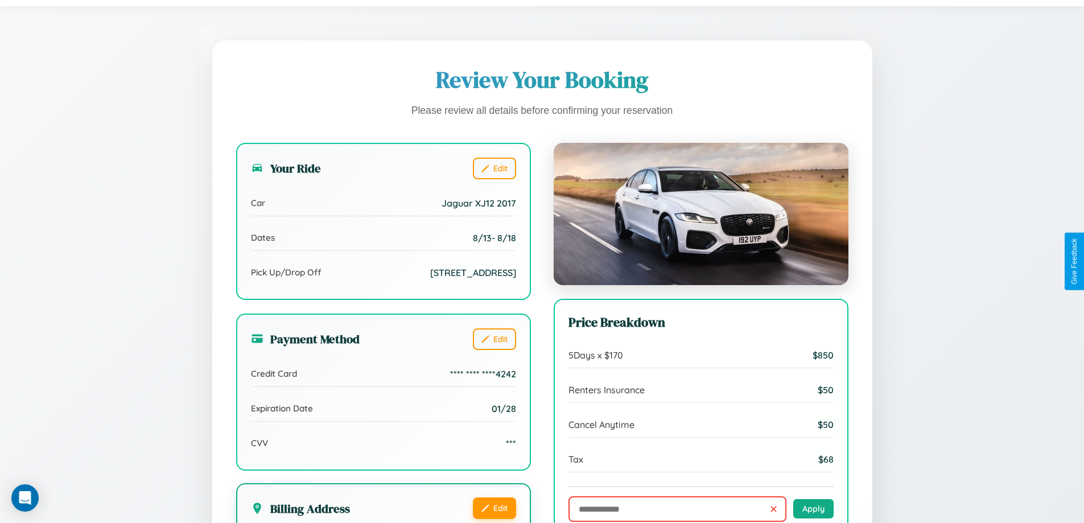
click at [494, 508] on button "Edit" at bounding box center [494, 508] width 43 height 22
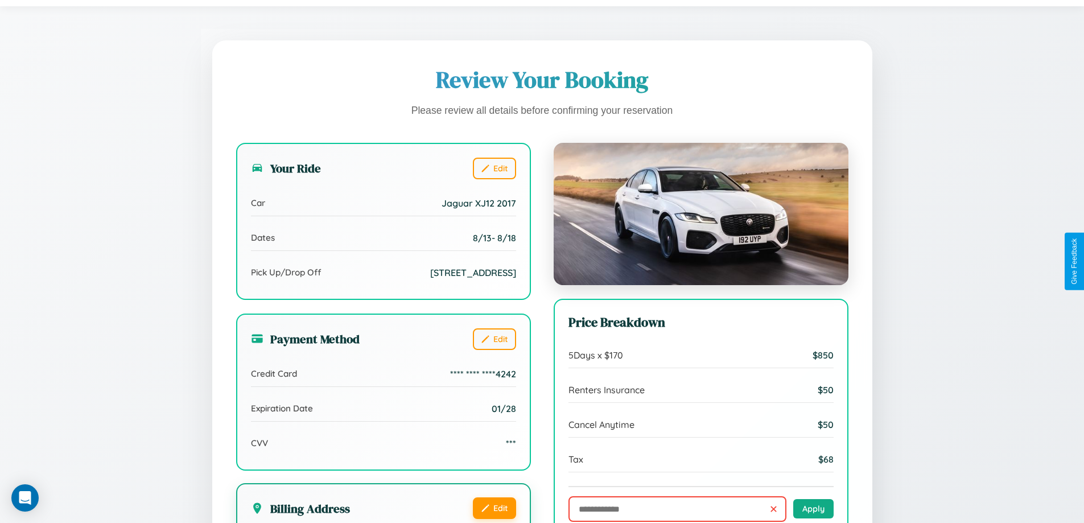
click at [494, 508] on button "Edit" at bounding box center [494, 508] width 43 height 22
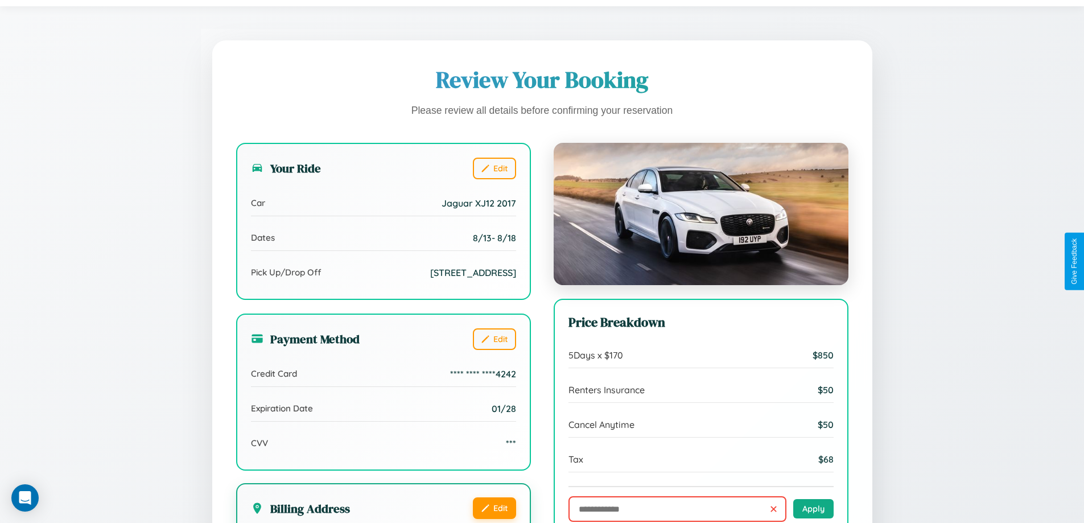
click at [494, 508] on button "Edit" at bounding box center [494, 508] width 43 height 22
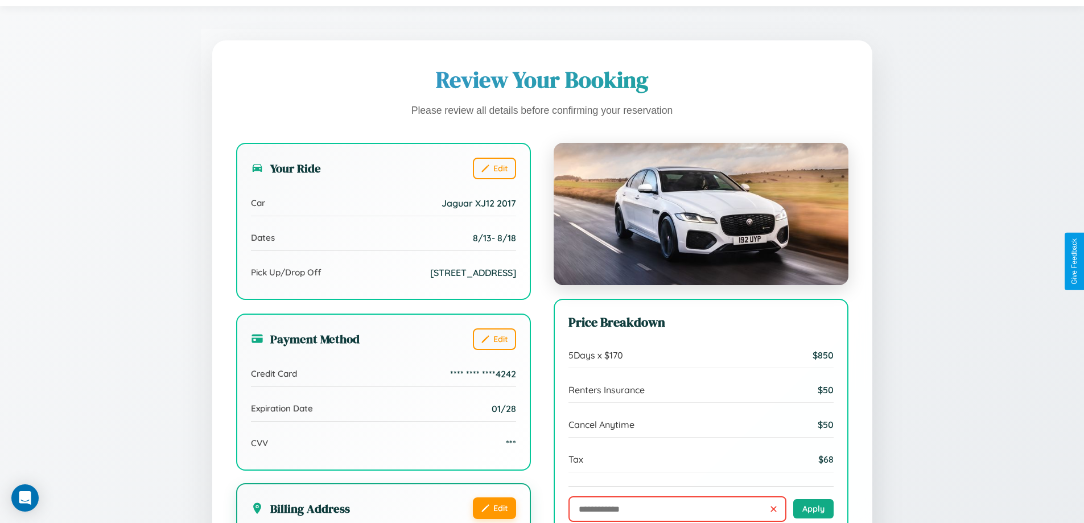
click at [494, 508] on button "Edit" at bounding box center [494, 508] width 43 height 22
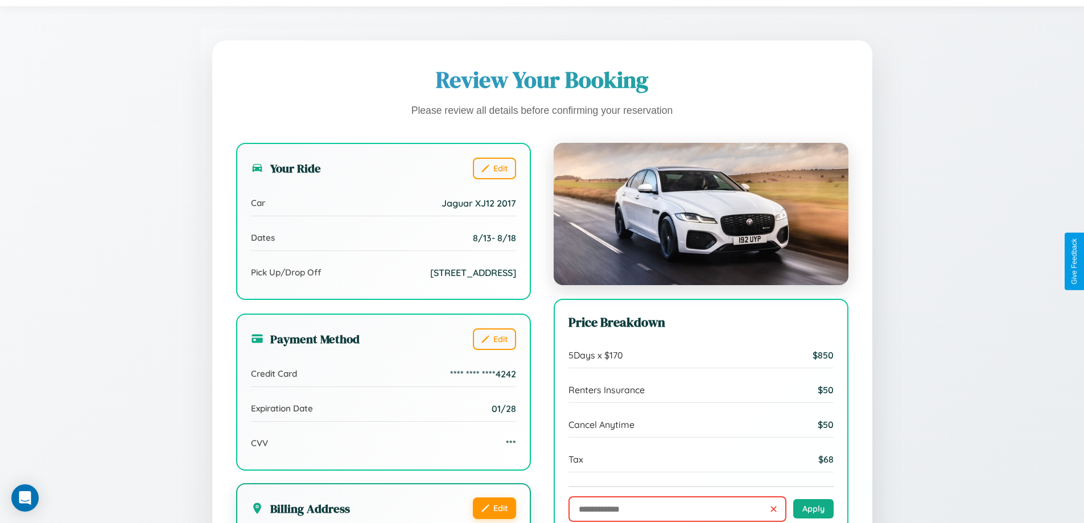
scroll to position [348, 0]
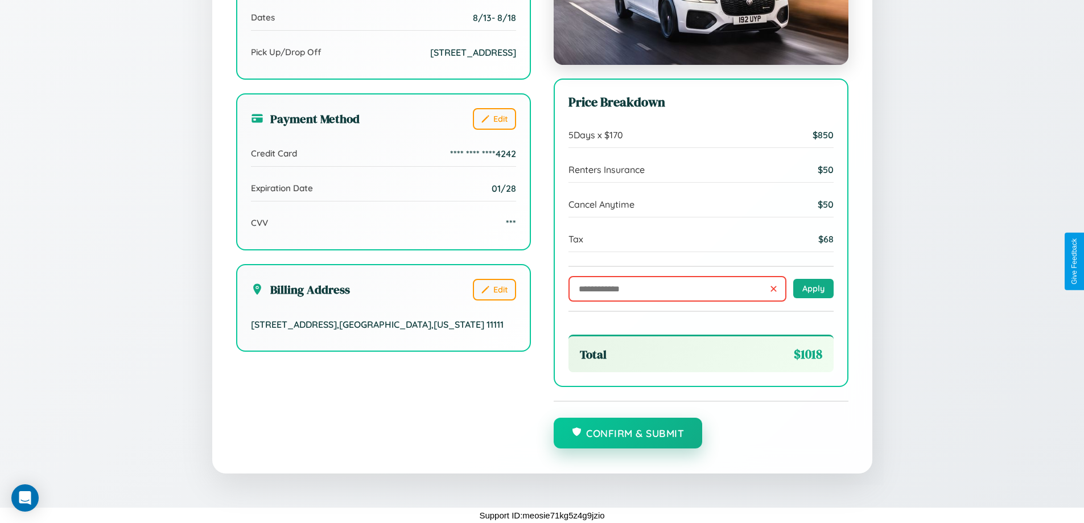
click at [628, 434] on button "Confirm & Submit" at bounding box center [628, 433] width 149 height 31
